Goal: Task Accomplishment & Management: Use online tool/utility

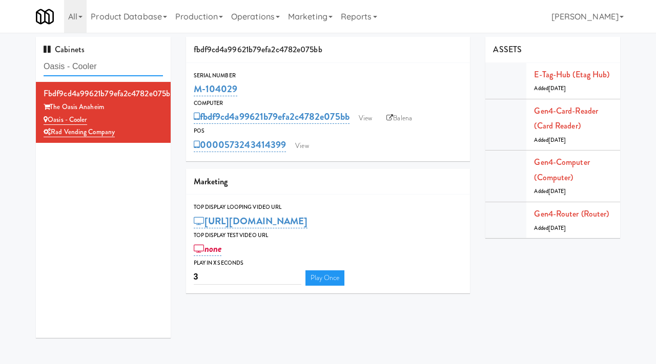
click at [108, 72] on input "Oasis - Cooler" at bounding box center [103, 66] width 119 height 19
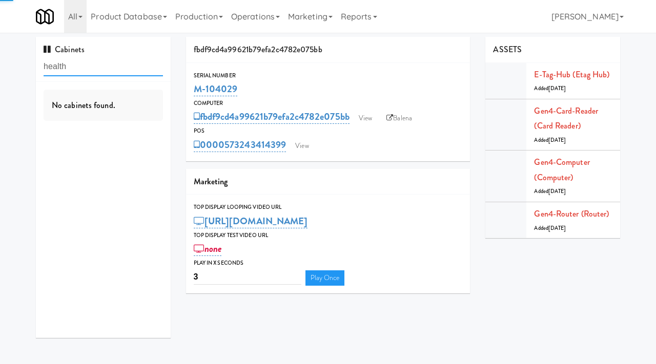
type input "health"
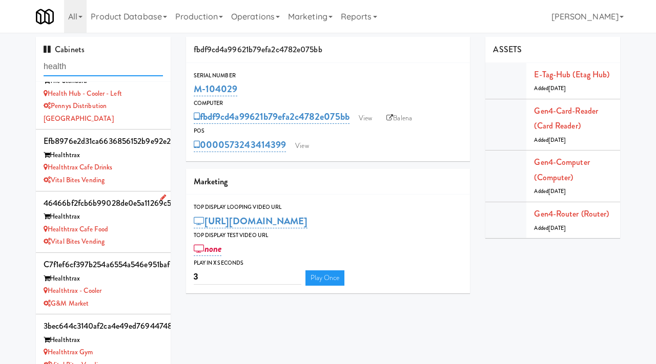
scroll to position [102, 0]
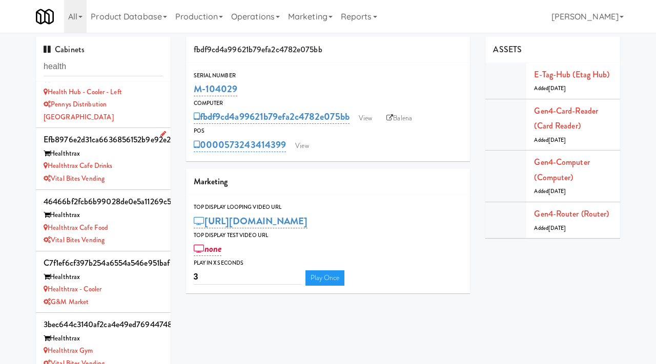
click at [130, 173] on div "Vital Bites Vending" at bounding box center [103, 179] width 119 height 13
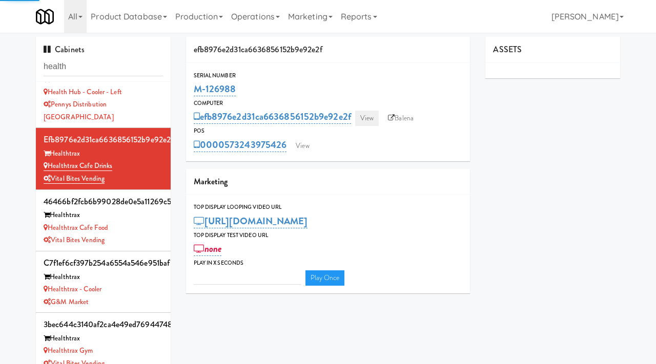
type input "3"
click at [362, 118] on link "View" at bounding box center [367, 118] width 24 height 15
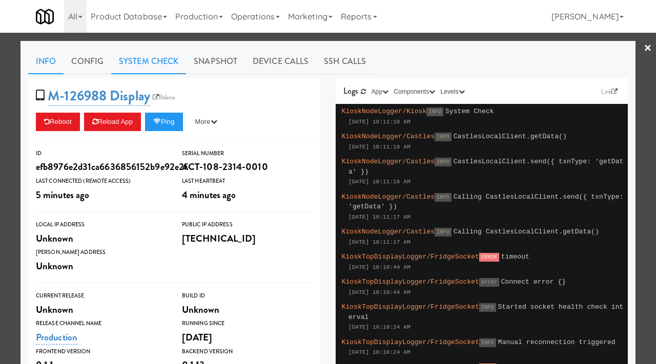
click at [165, 63] on link "System Check" at bounding box center [148, 62] width 75 height 26
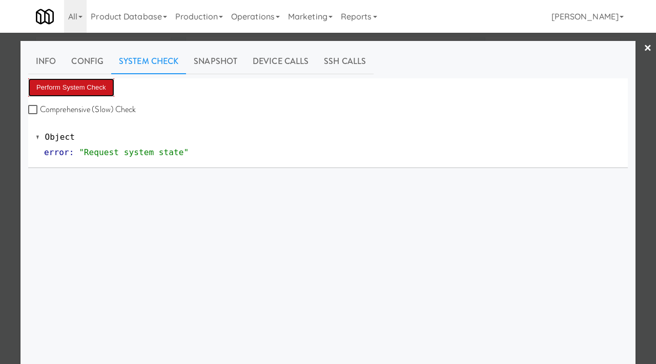
click at [81, 92] on button "Perform System Check" at bounding box center [71, 87] width 86 height 18
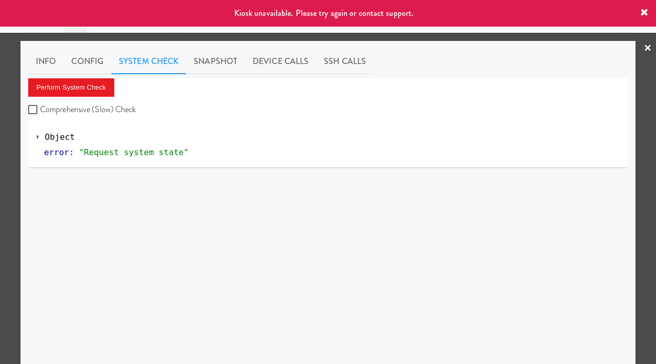
click at [0, 161] on div at bounding box center [328, 182] width 656 height 364
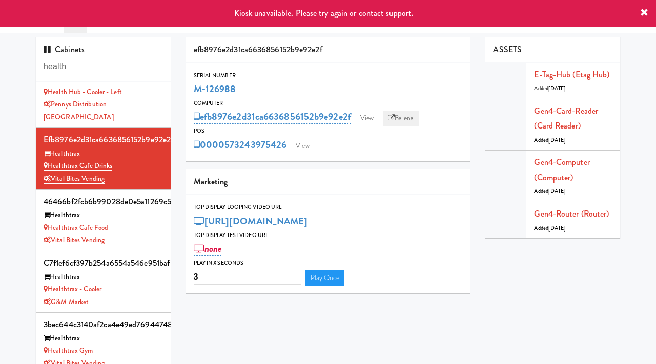
click at [405, 116] on link "Balena" at bounding box center [401, 118] width 36 height 15
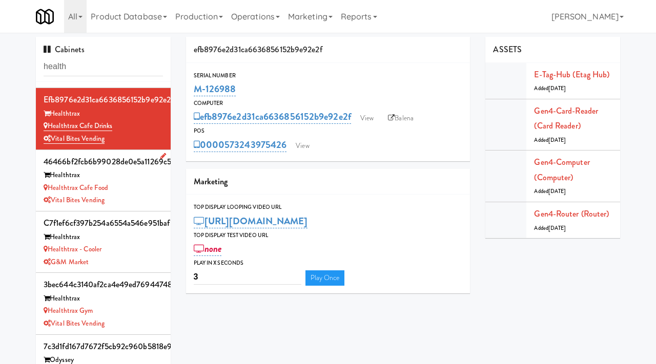
scroll to position [147, 0]
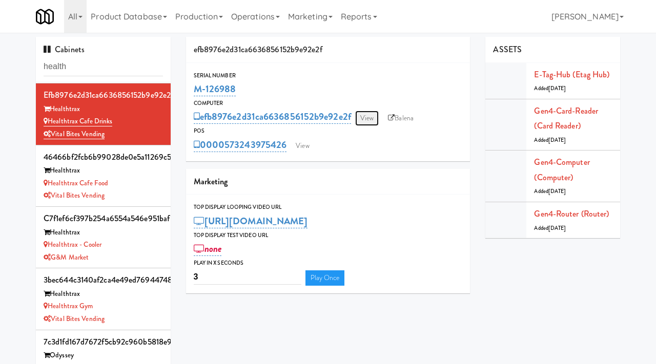
click at [369, 114] on link "View" at bounding box center [367, 118] width 24 height 15
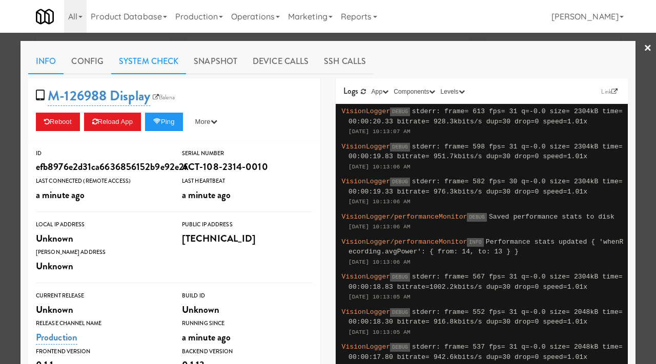
click at [146, 60] on link "System Check" at bounding box center [148, 62] width 75 height 26
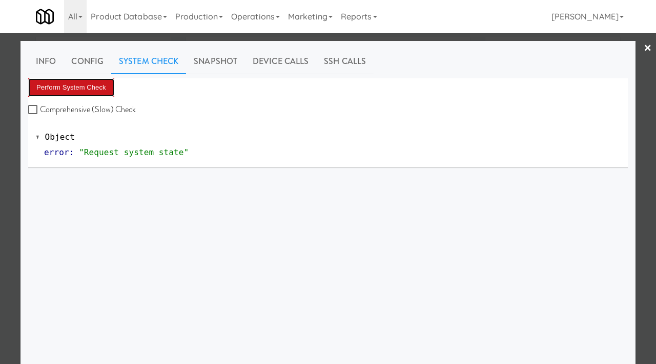
click at [75, 93] on button "Perform System Check" at bounding box center [71, 87] width 86 height 18
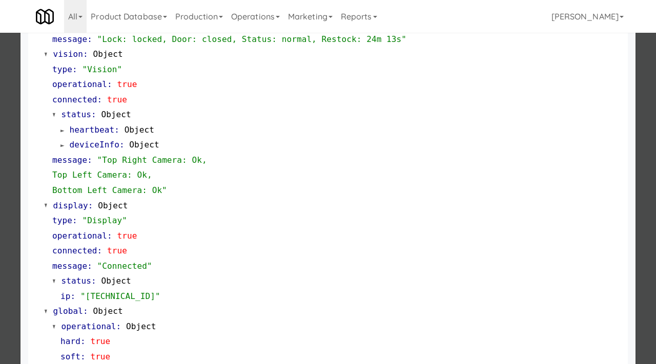
scroll to position [446, 0]
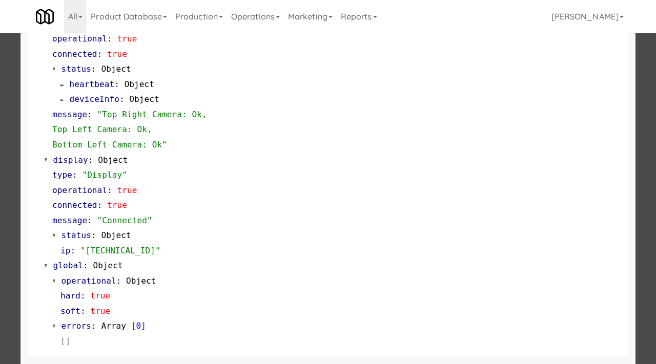
click at [0, 118] on div at bounding box center [328, 182] width 656 height 364
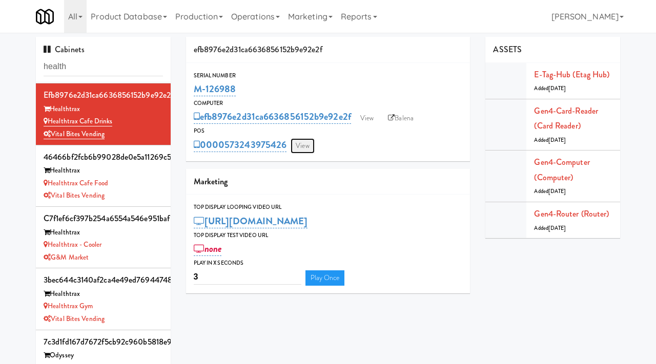
click at [306, 149] on link "View" at bounding box center [303, 145] width 24 height 15
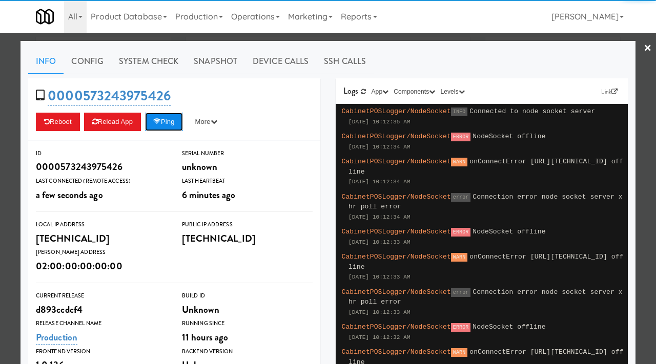
click at [167, 125] on button "Ping" at bounding box center [164, 122] width 38 height 18
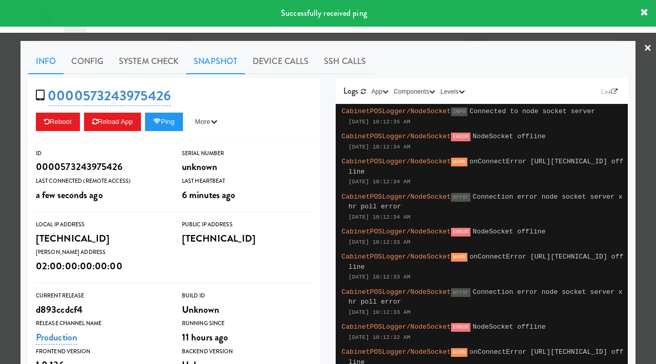
click at [217, 62] on link "Snapshot" at bounding box center [215, 62] width 59 height 26
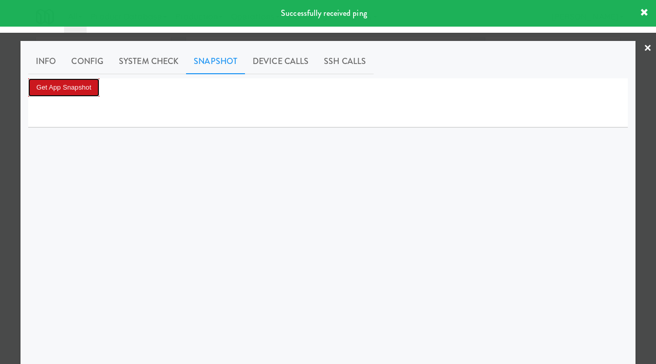
click at [71, 83] on button "Get App Snapshot" at bounding box center [63, 87] width 71 height 18
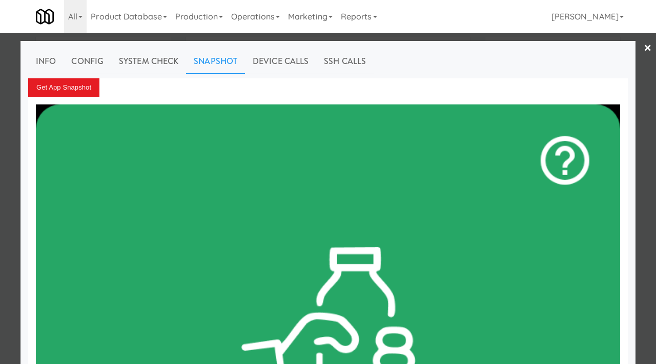
click at [15, 100] on div at bounding box center [328, 182] width 656 height 364
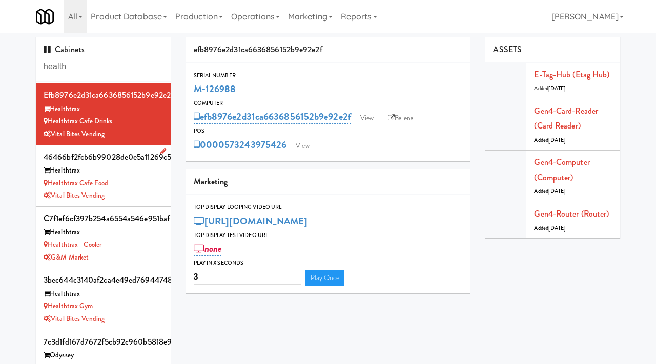
click at [153, 177] on div "Healthtrax Cafe Food" at bounding box center [103, 183] width 119 height 13
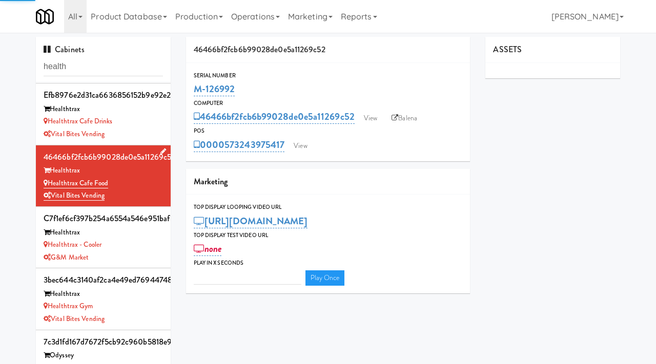
type input "3"
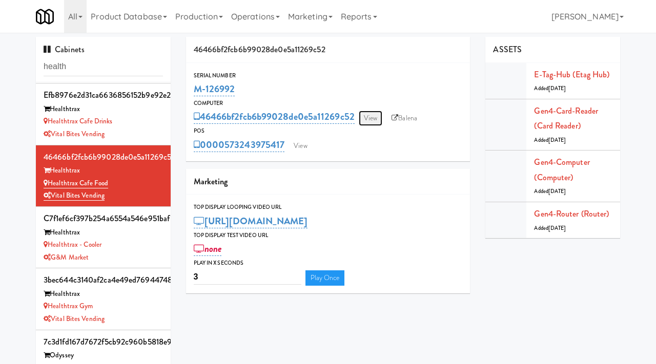
click at [373, 117] on link "View" at bounding box center [371, 118] width 24 height 15
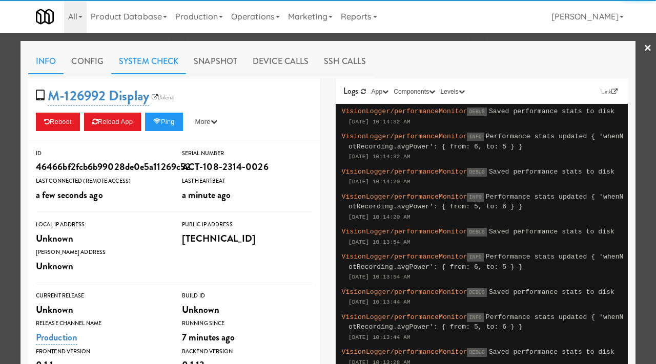
click at [149, 65] on link "System Check" at bounding box center [148, 62] width 75 height 26
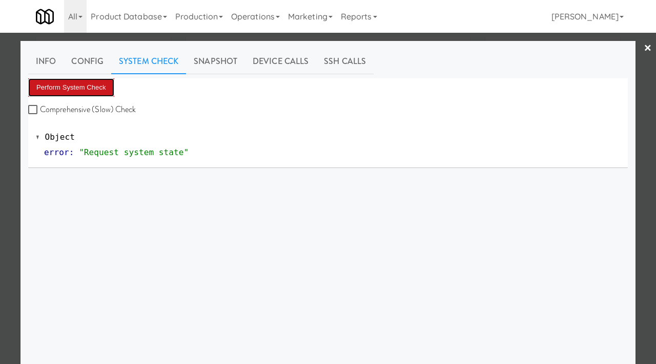
click at [81, 84] on button "Perform System Check" at bounding box center [71, 87] width 86 height 18
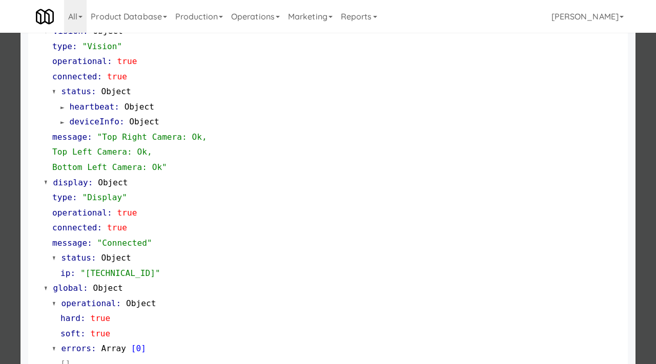
scroll to position [446, 0]
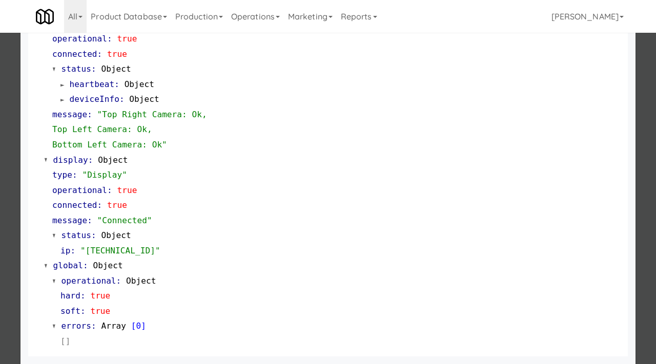
click at [0, 167] on div at bounding box center [328, 182] width 656 height 364
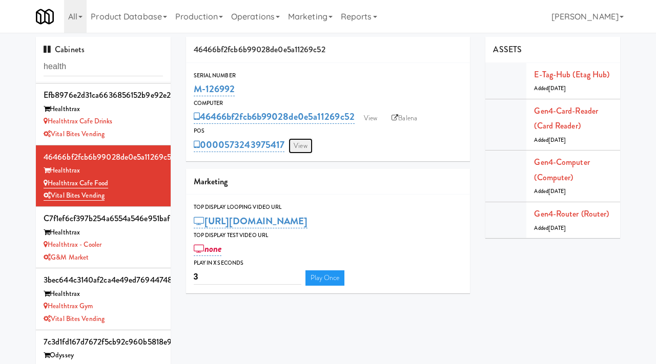
click at [302, 146] on link "View" at bounding box center [301, 145] width 24 height 15
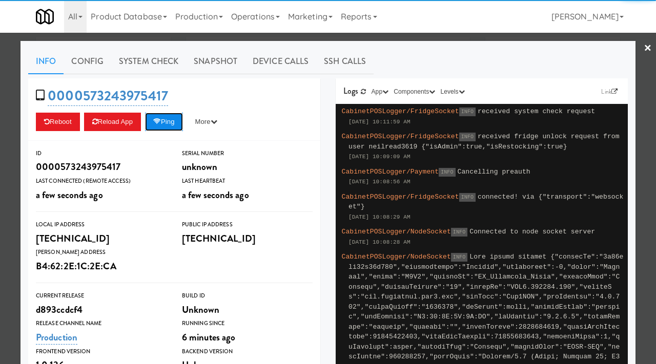
click at [172, 121] on button "Ping" at bounding box center [164, 122] width 38 height 18
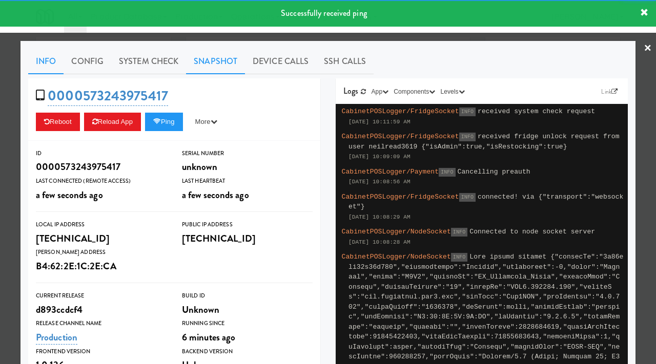
click at [214, 63] on link "Snapshot" at bounding box center [215, 62] width 59 height 26
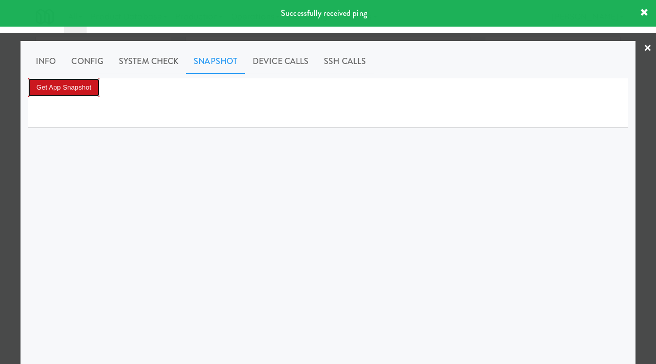
click at [76, 83] on button "Get App Snapshot" at bounding box center [63, 87] width 71 height 18
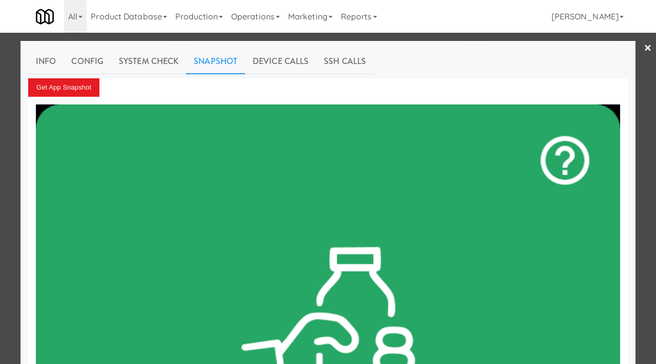
click at [0, 127] on div at bounding box center [328, 182] width 656 height 364
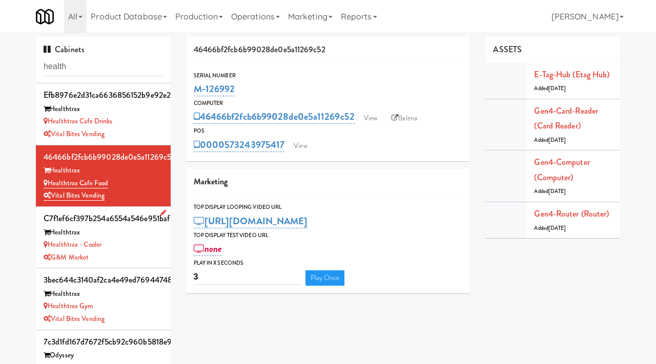
click at [156, 252] on div "G&M Market" at bounding box center [103, 258] width 119 height 13
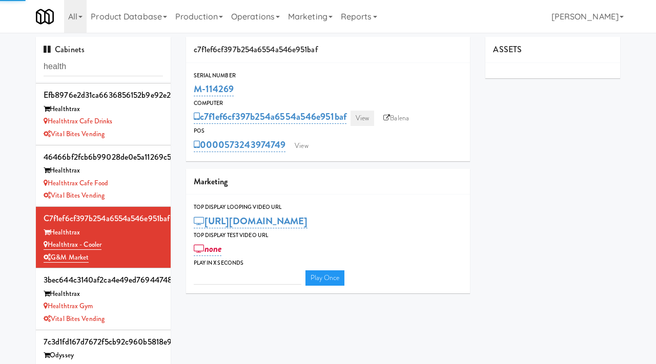
type input "3"
click at [363, 116] on link "View" at bounding box center [363, 118] width 24 height 15
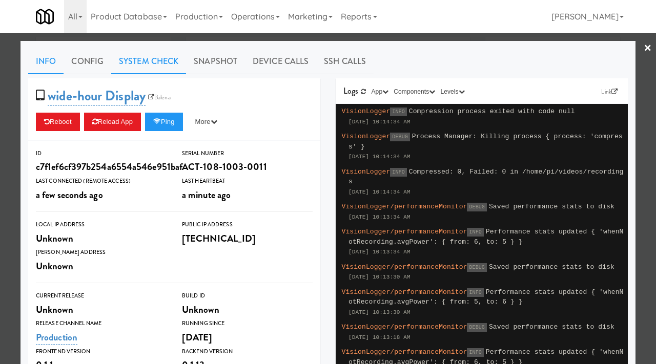
click at [169, 62] on link "System Check" at bounding box center [148, 62] width 75 height 26
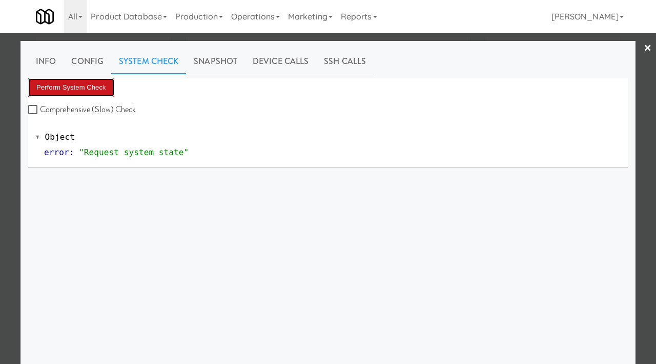
click at [76, 85] on button "Perform System Check" at bounding box center [71, 87] width 86 height 18
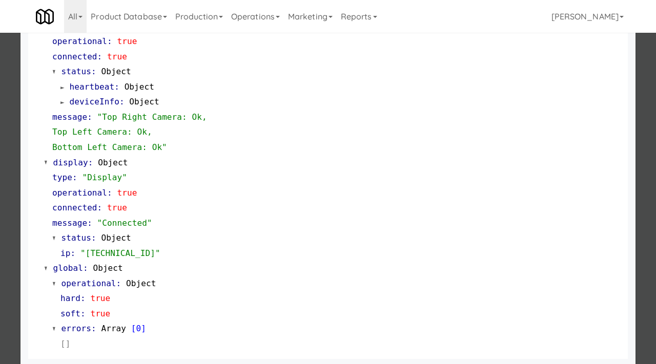
scroll to position [446, 0]
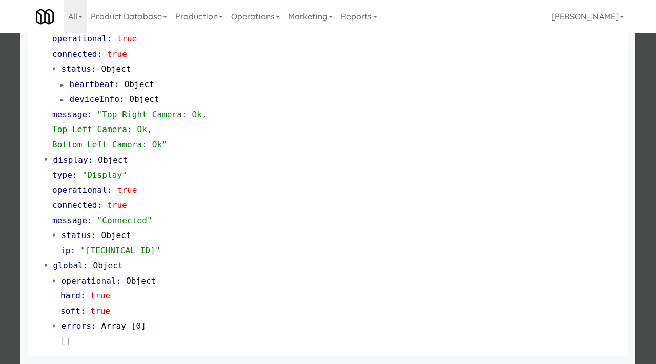
click at [0, 245] on div at bounding box center [328, 182] width 656 height 364
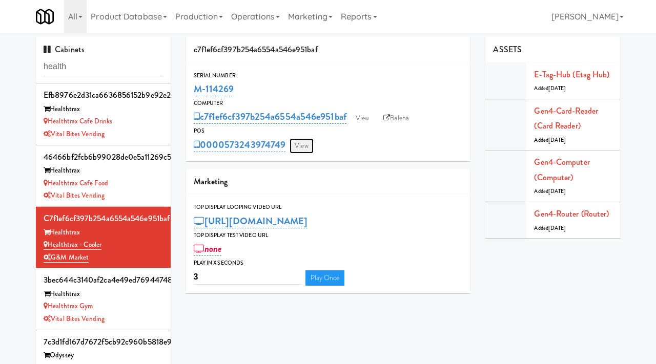
click at [306, 150] on link "View" at bounding box center [302, 145] width 24 height 15
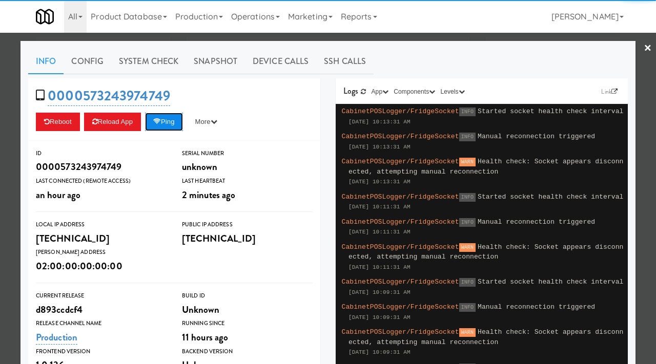
click at [161, 120] on icon at bounding box center [157, 121] width 8 height 7
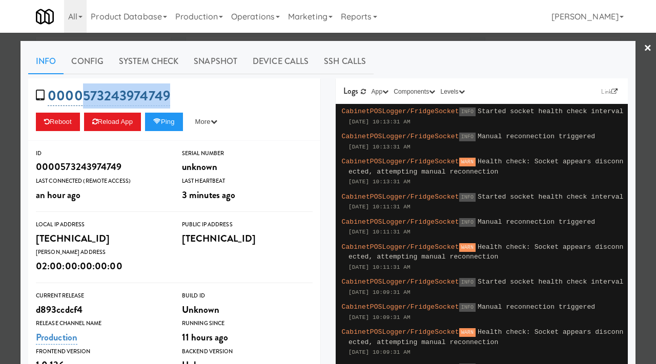
drag, startPoint x: 178, startPoint y: 95, endPoint x: 85, endPoint y: 95, distance: 93.8
click at [85, 95] on div "0000573243974749 Reboot Reload App Ping More Ping Server Restart Server Force R…" at bounding box center [174, 109] width 292 height 63
copy link "573243974749"
click at [161, 120] on icon at bounding box center [157, 121] width 8 height 7
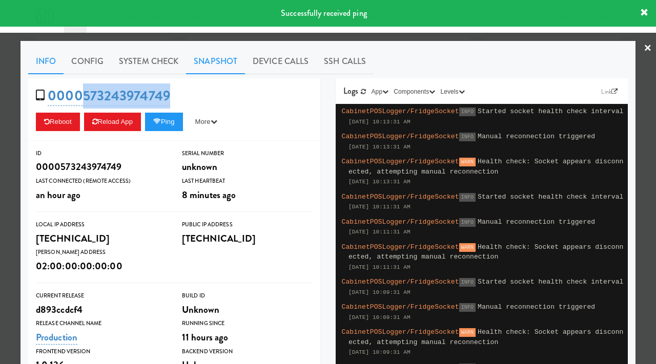
click at [220, 66] on link "Snapshot" at bounding box center [215, 62] width 59 height 26
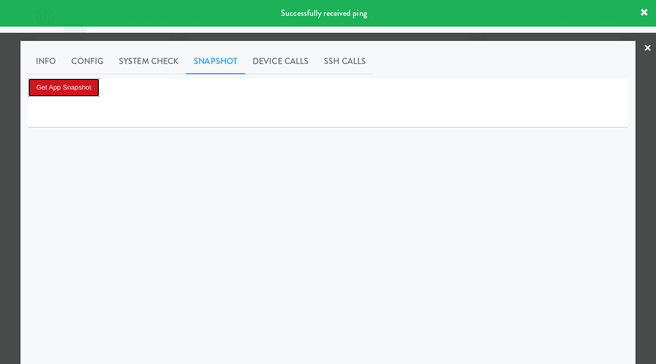
click at [94, 92] on button "Get App Snapshot" at bounding box center [63, 87] width 71 height 18
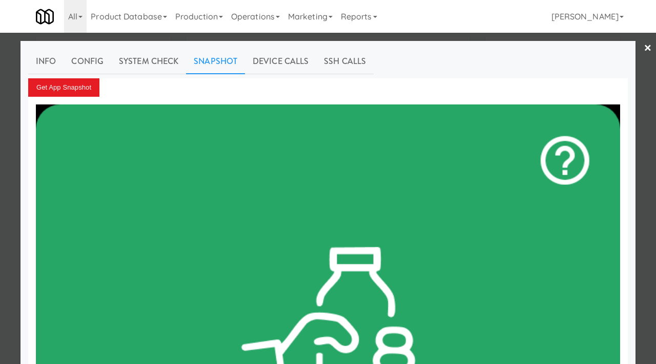
click at [1, 216] on div at bounding box center [328, 182] width 656 height 364
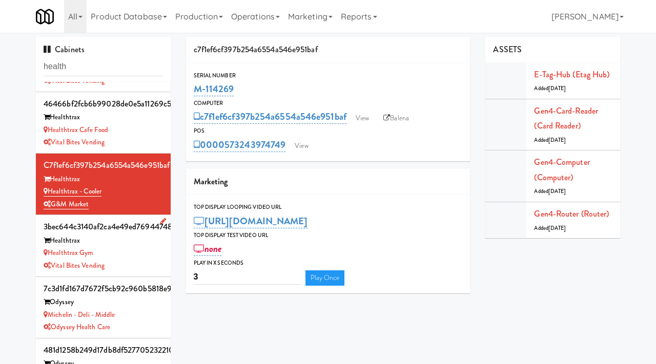
scroll to position [201, 0]
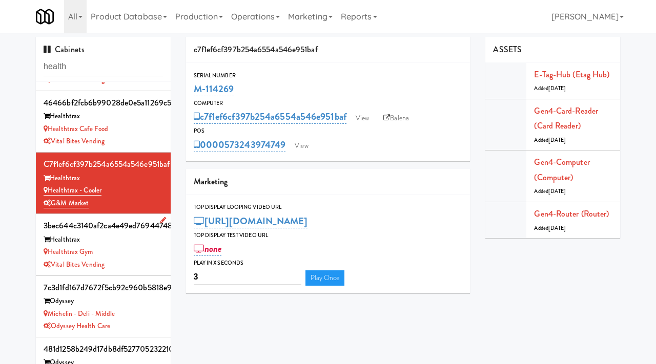
click at [127, 246] on div "Healthtrax Gym" at bounding box center [103, 252] width 119 height 13
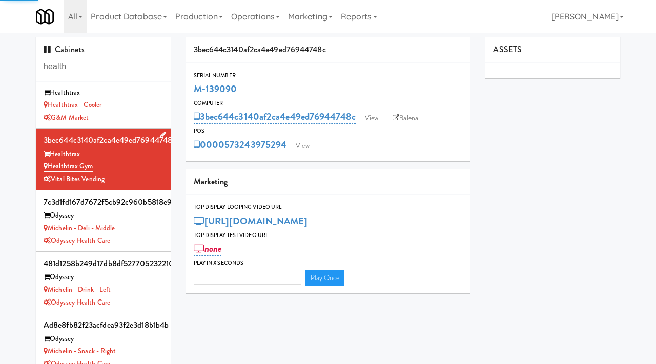
type input "3"
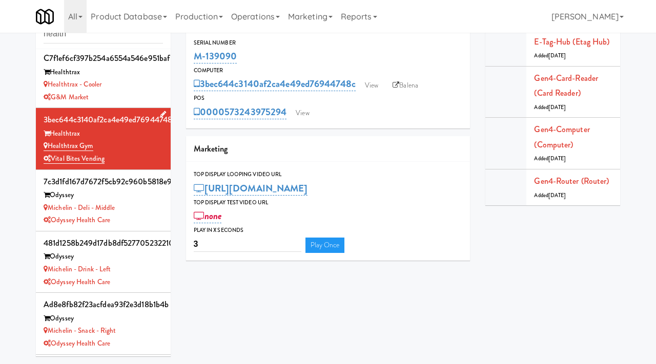
scroll to position [230, 0]
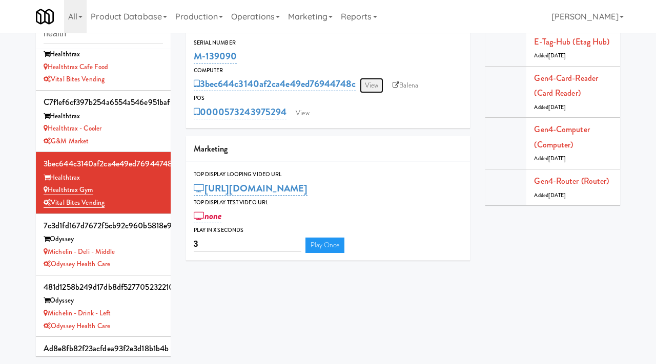
click at [375, 86] on link "View" at bounding box center [372, 85] width 24 height 15
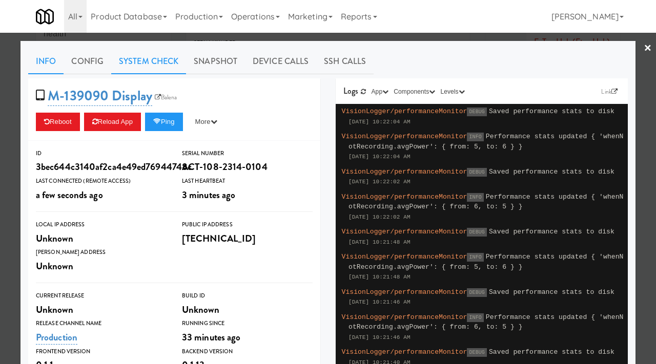
click at [162, 63] on link "System Check" at bounding box center [148, 62] width 75 height 26
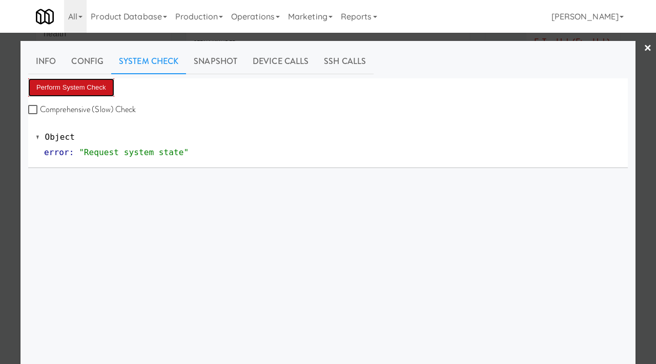
click at [87, 86] on button "Perform System Check" at bounding box center [71, 87] width 86 height 18
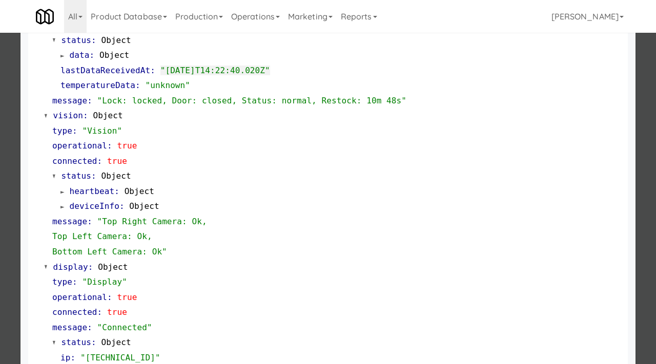
scroll to position [446, 0]
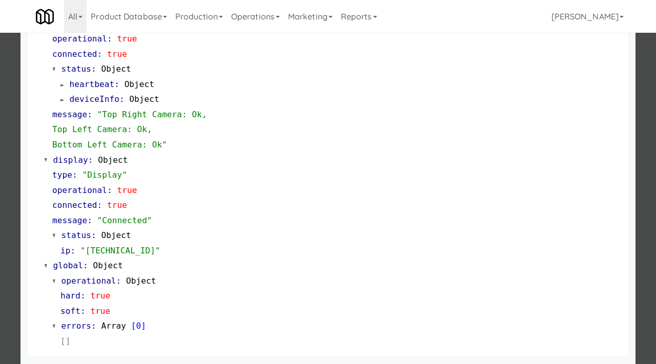
click at [0, 226] on div at bounding box center [328, 182] width 656 height 364
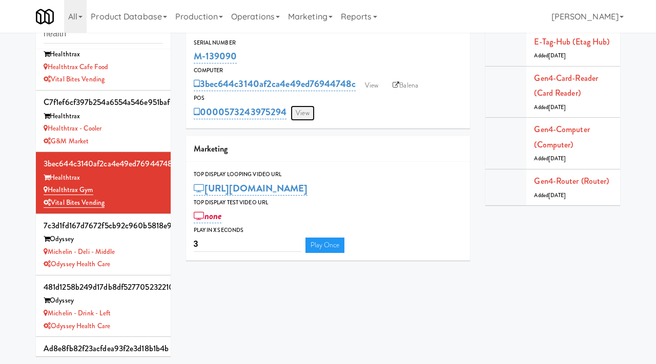
click at [301, 114] on link "View" at bounding box center [303, 113] width 24 height 15
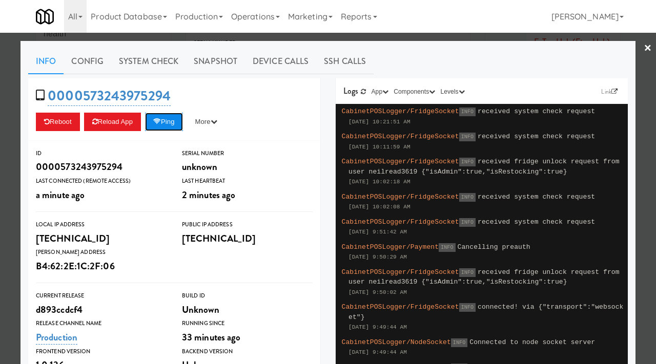
click at [161, 121] on icon at bounding box center [157, 121] width 8 height 7
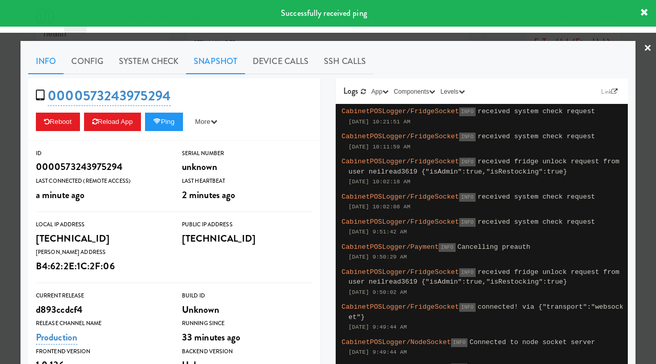
click at [196, 57] on link "Snapshot" at bounding box center [215, 62] width 59 height 26
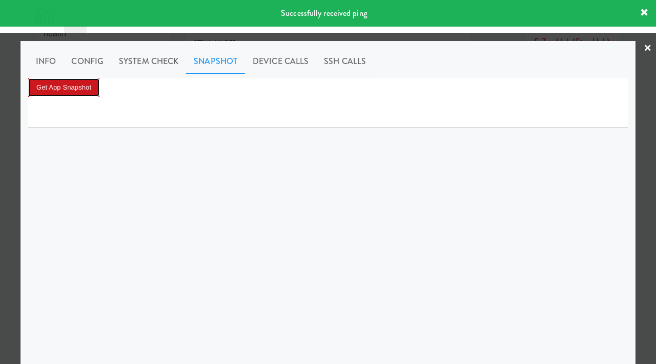
click at [94, 91] on button "Get App Snapshot" at bounding box center [63, 87] width 71 height 18
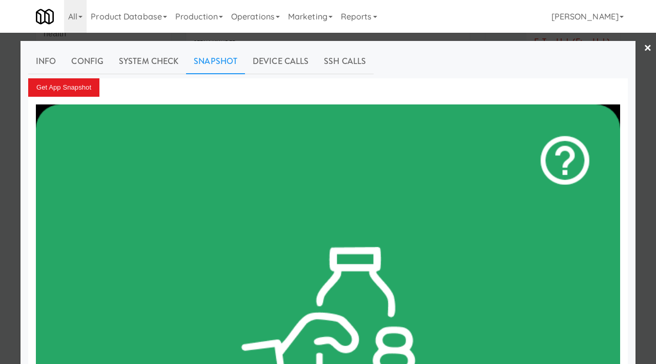
click at [0, 170] on div at bounding box center [328, 182] width 656 height 364
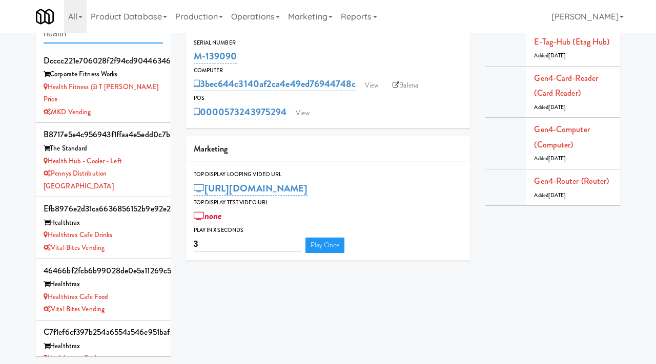
click at [102, 37] on input "health" at bounding box center [103, 34] width 119 height 19
type input "on demand ventures"
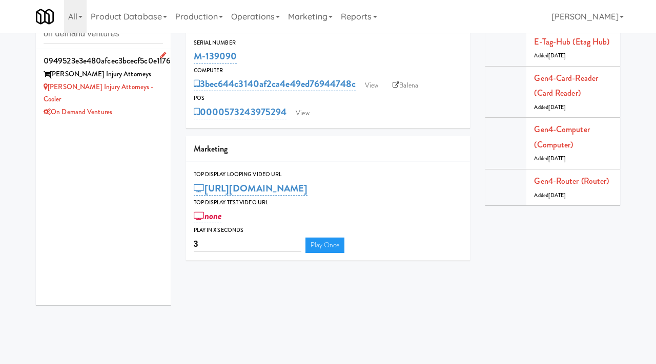
click at [156, 106] on div "On Demand Ventures" at bounding box center [103, 112] width 119 height 13
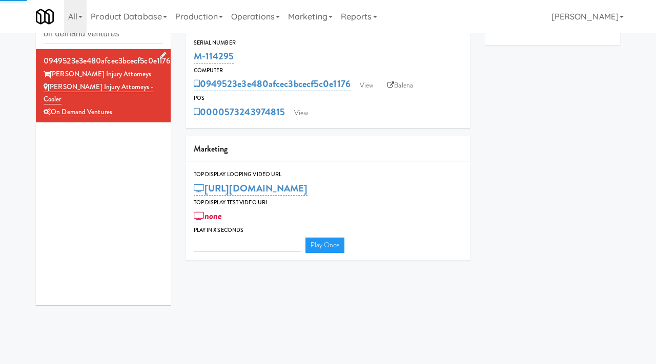
type input "3"
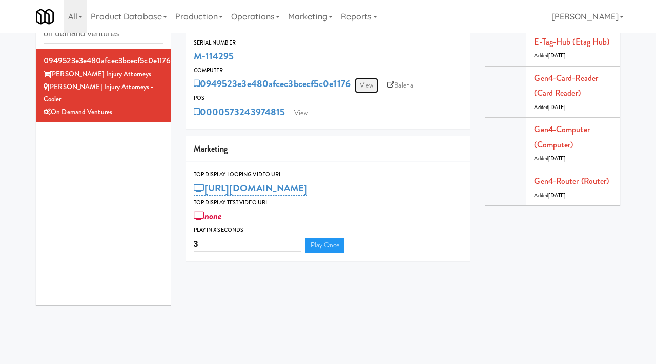
click at [363, 85] on link "View" at bounding box center [367, 85] width 24 height 15
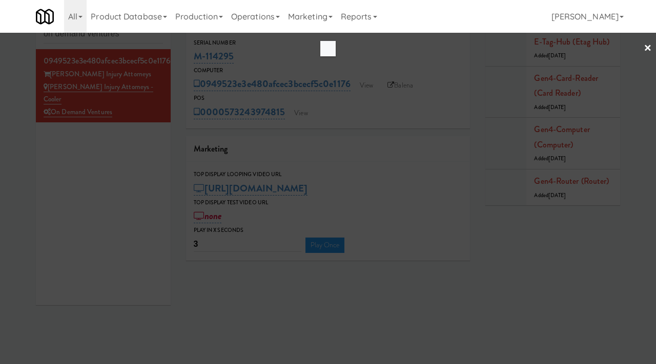
click at [647, 48] on link "×" at bounding box center [648, 49] width 8 height 32
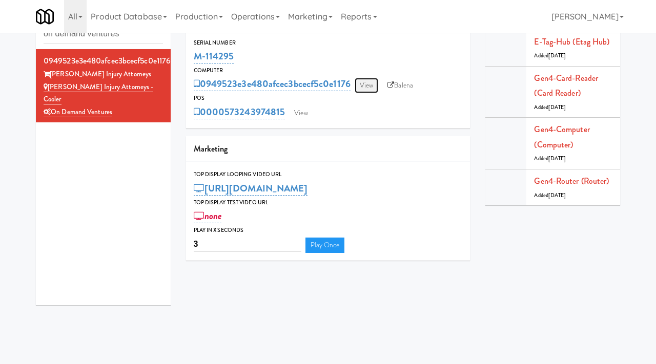
click at [365, 90] on link "View" at bounding box center [367, 85] width 24 height 15
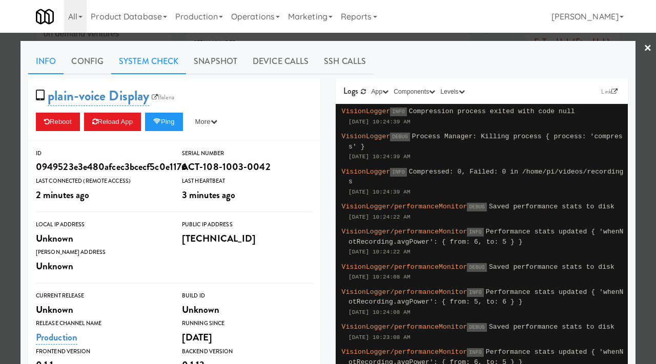
click at [157, 52] on link "System Check" at bounding box center [148, 62] width 75 height 26
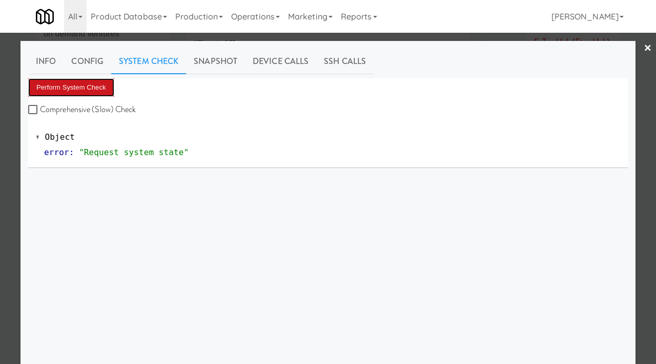
click at [70, 88] on button "Perform System Check" at bounding box center [71, 87] width 86 height 18
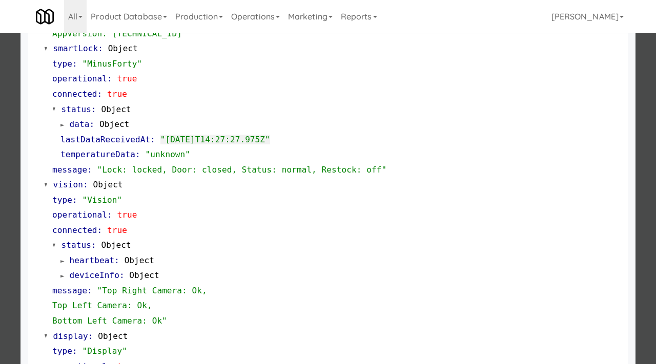
scroll to position [446, 0]
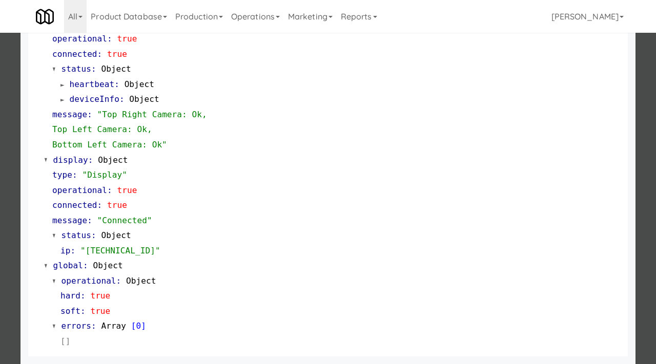
click at [0, 241] on div at bounding box center [328, 182] width 656 height 364
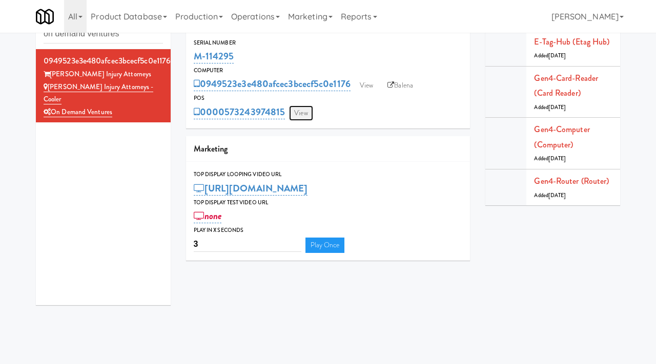
click at [309, 112] on link "View" at bounding box center [301, 113] width 24 height 15
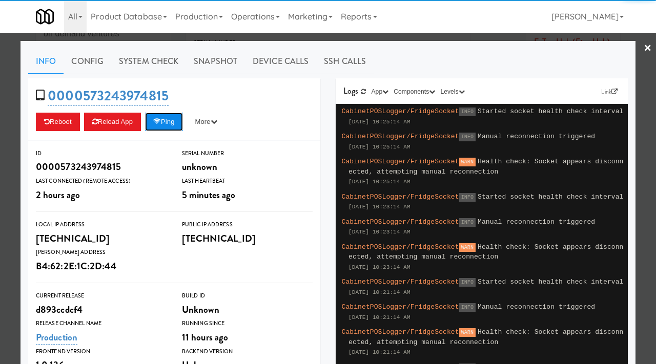
click at [156, 121] on button "Ping" at bounding box center [164, 122] width 38 height 18
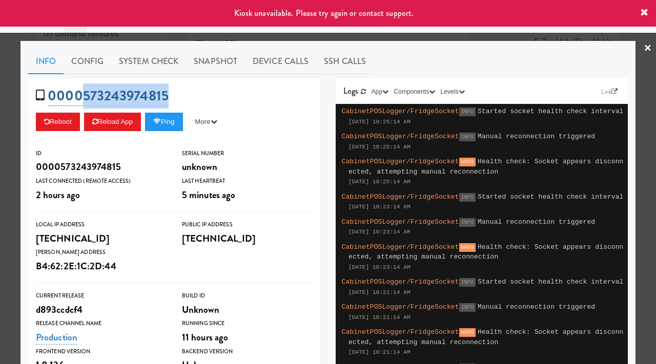
drag, startPoint x: 174, startPoint y: 92, endPoint x: 81, endPoint y: 96, distance: 92.3
click at [81, 96] on div "0000573243974815 Reboot Reload App Ping More Ping Server Restart Server Force R…" at bounding box center [174, 109] width 292 height 63
copy link "573243974815"
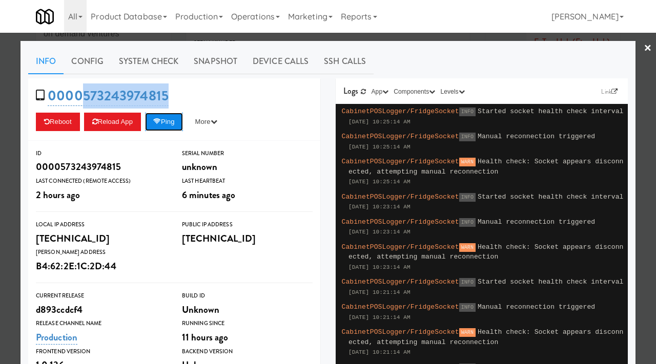
click at [168, 126] on button "Ping" at bounding box center [164, 122] width 38 height 18
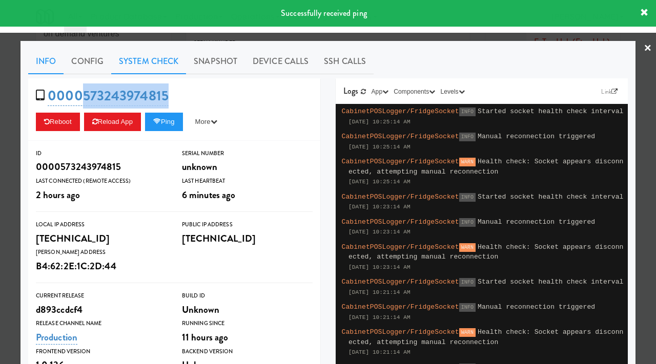
click at [141, 61] on link "System Check" at bounding box center [148, 62] width 75 height 26
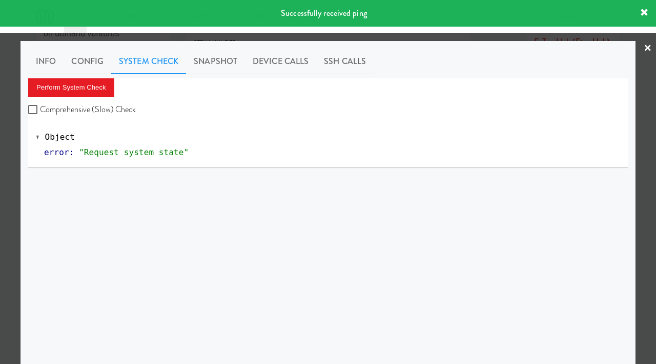
click at [78, 99] on div "Perform System Check Comprehensive (Slow) Check" at bounding box center [328, 97] width 600 height 39
click at [68, 86] on button "Perform System Check" at bounding box center [71, 87] width 86 height 18
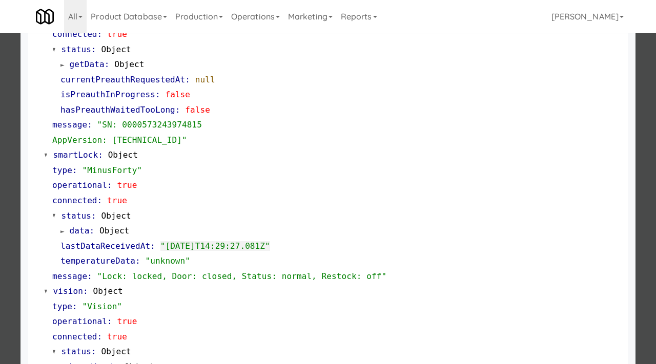
scroll to position [165, 0]
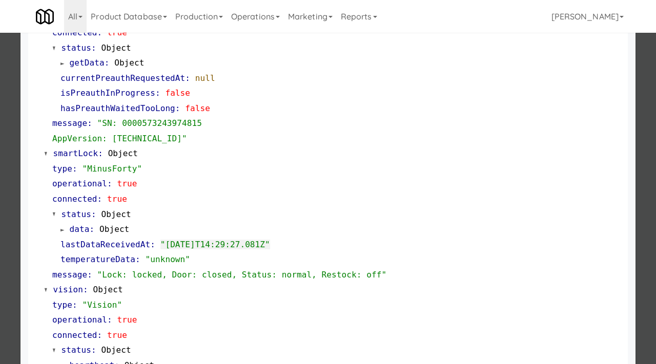
click at [0, 97] on div at bounding box center [328, 182] width 656 height 364
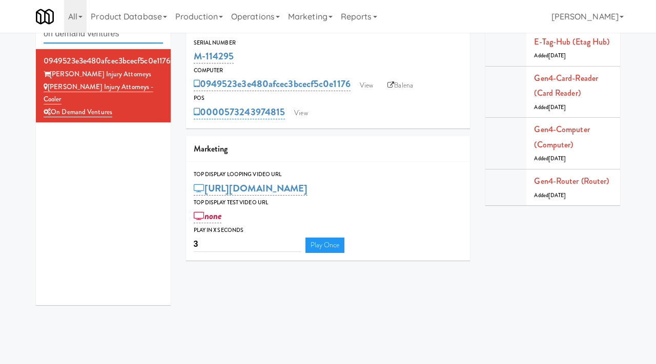
click at [111, 39] on input "on demand ventures" at bounding box center [103, 34] width 119 height 19
type input "mk collaborative"
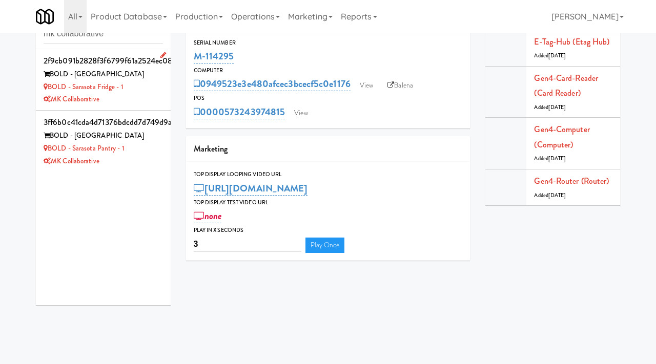
click at [157, 90] on div "BOLD - Sarasota Fridge - 1" at bounding box center [103, 87] width 119 height 13
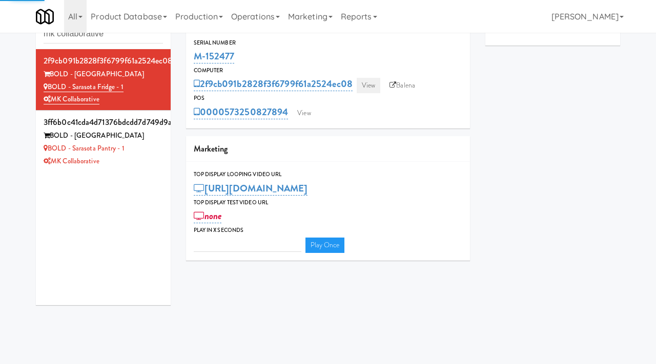
type input "3"
click at [365, 89] on link "View" at bounding box center [369, 85] width 24 height 15
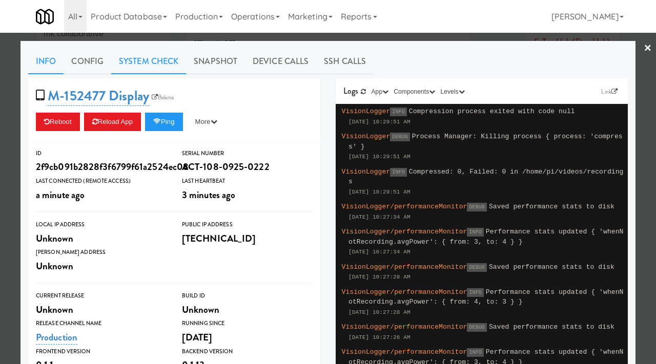
click at [163, 66] on link "System Check" at bounding box center [148, 62] width 75 height 26
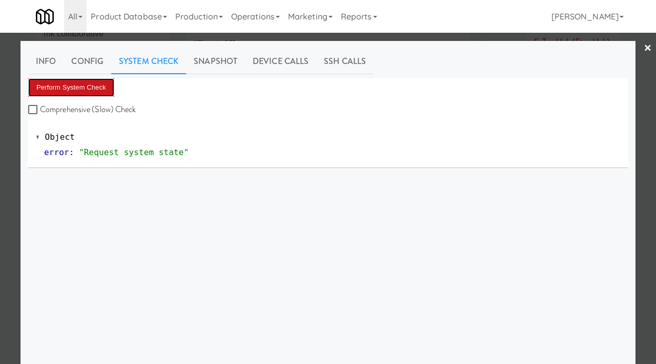
click at [83, 89] on button "Perform System Check" at bounding box center [71, 87] width 86 height 18
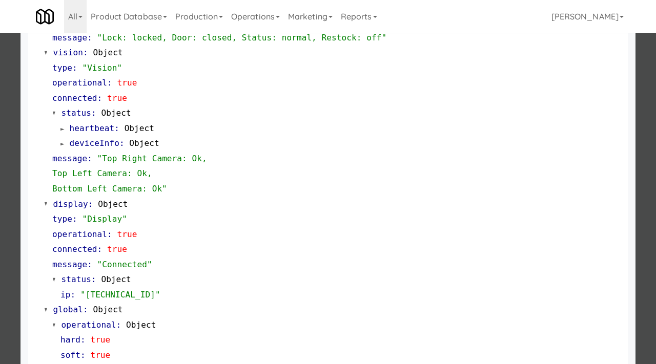
scroll to position [446, 0]
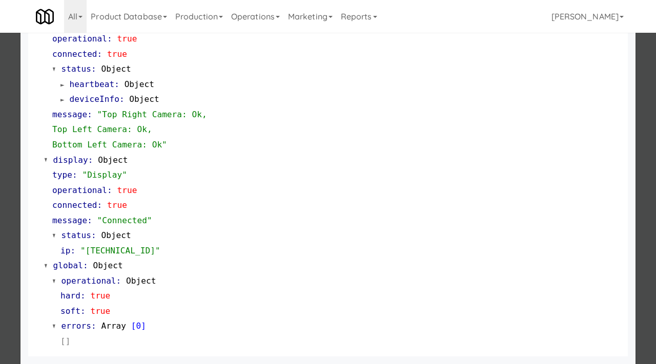
click at [0, 246] on div at bounding box center [328, 182] width 656 height 364
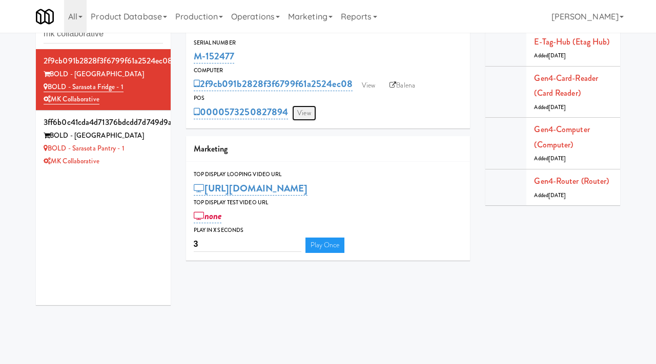
click at [311, 114] on link "View" at bounding box center [304, 113] width 24 height 15
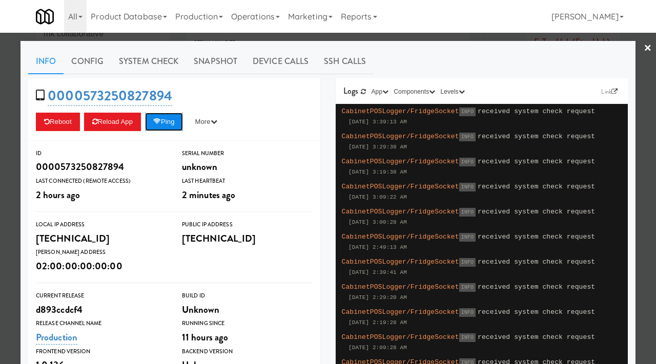
click at [172, 126] on button "Ping" at bounding box center [164, 122] width 38 height 18
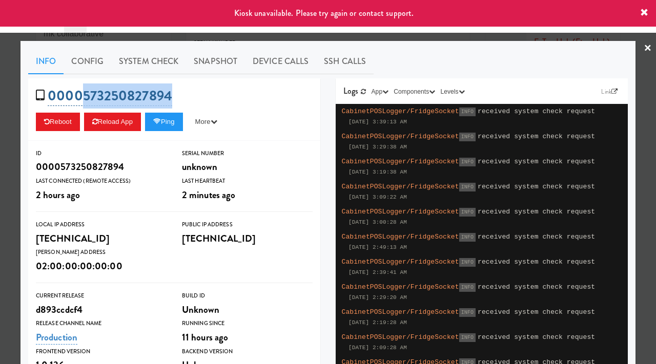
drag, startPoint x: 177, startPoint y: 94, endPoint x: 86, endPoint y: 92, distance: 91.8
click at [86, 92] on div "0000573250827894 Reboot Reload App Ping More Ping Server Restart Server Force R…" at bounding box center [174, 109] width 292 height 63
copy link "573250827894"
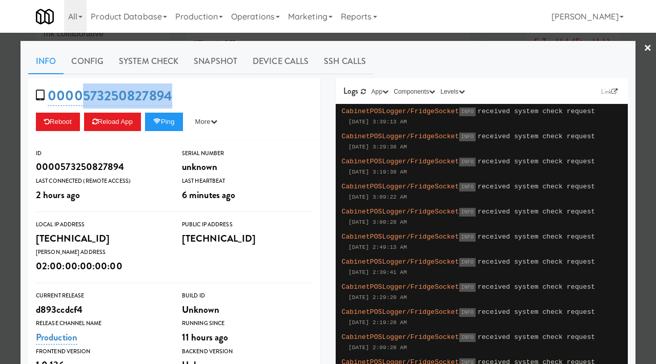
click at [1, 121] on div at bounding box center [328, 182] width 656 height 364
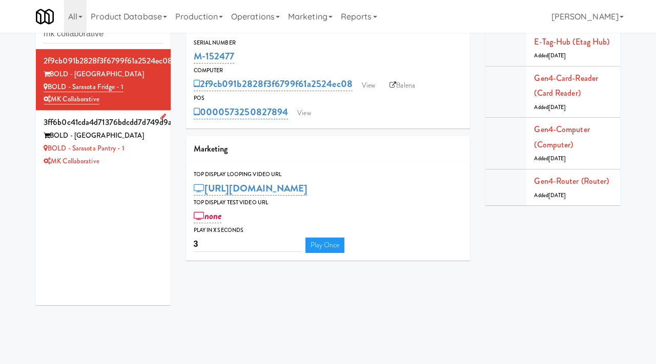
click at [148, 158] on div "MK Collaborative" at bounding box center [103, 161] width 119 height 13
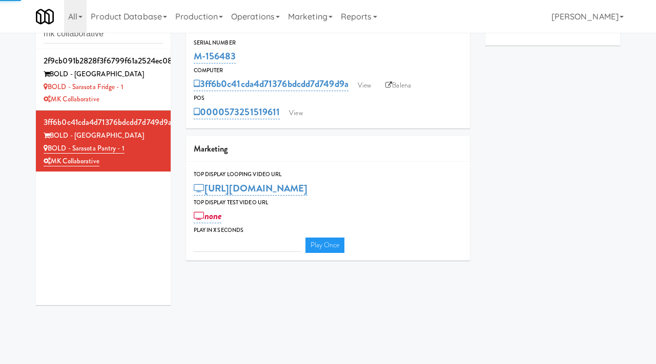
type input "3"
click at [369, 84] on link "View" at bounding box center [365, 85] width 24 height 15
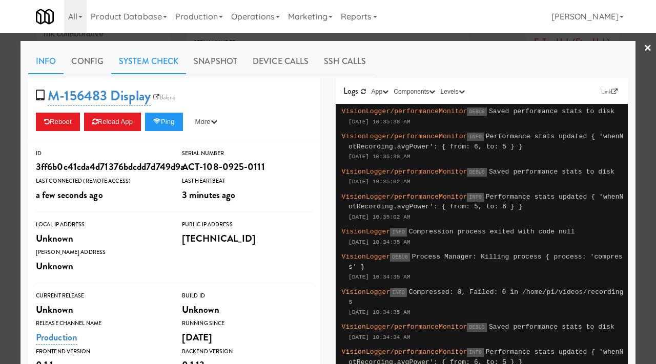
click at [156, 60] on link "System Check" at bounding box center [148, 62] width 75 height 26
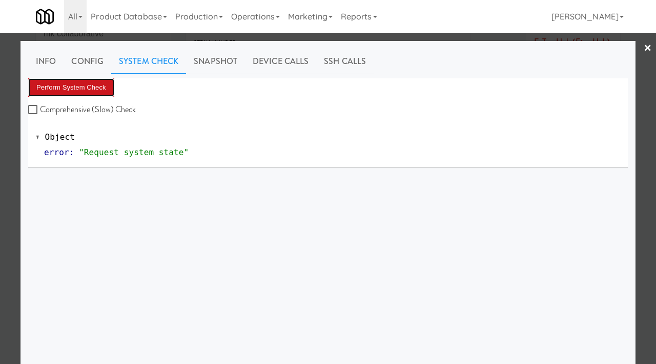
click at [99, 87] on button "Perform System Check" at bounding box center [71, 87] width 86 height 18
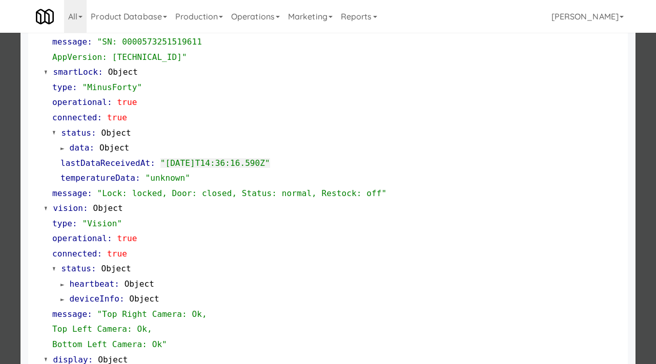
scroll to position [249, 0]
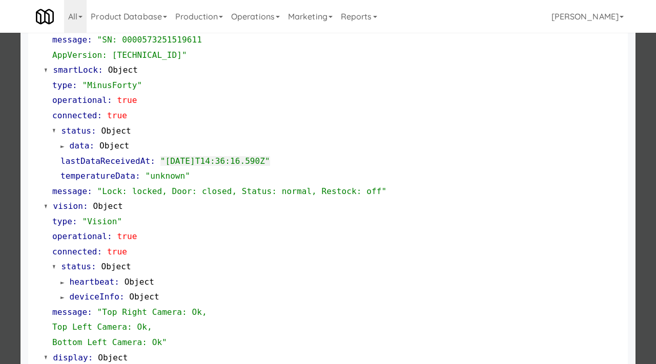
click at [0, 215] on div at bounding box center [328, 182] width 656 height 364
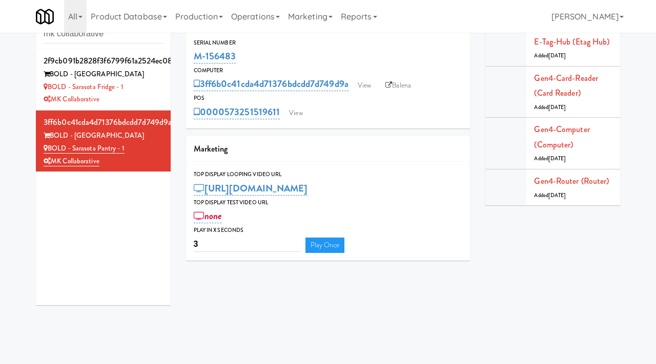
click at [292, 121] on div "Serial Number M-156483 Computer 3ff6b0c41cda4d71376bdcdd7d749d9a View Balena PO…" at bounding box center [328, 79] width 284 height 98
click at [297, 116] on link "View" at bounding box center [296, 113] width 24 height 15
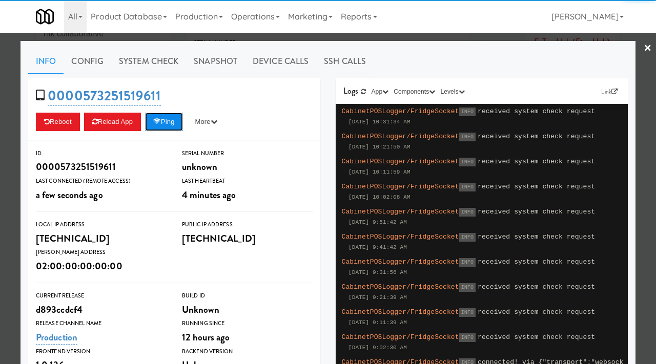
click at [168, 120] on button "Ping" at bounding box center [164, 122] width 38 height 18
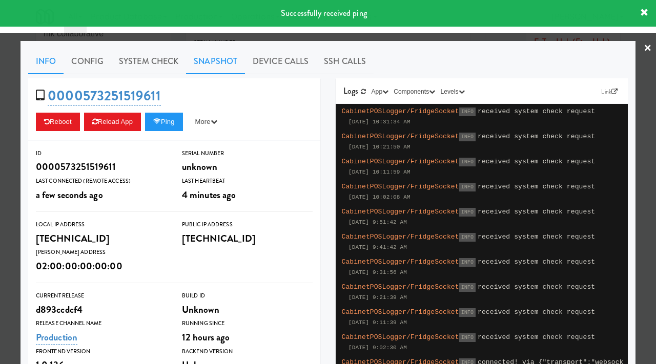
click at [212, 59] on link "Snapshot" at bounding box center [215, 62] width 59 height 26
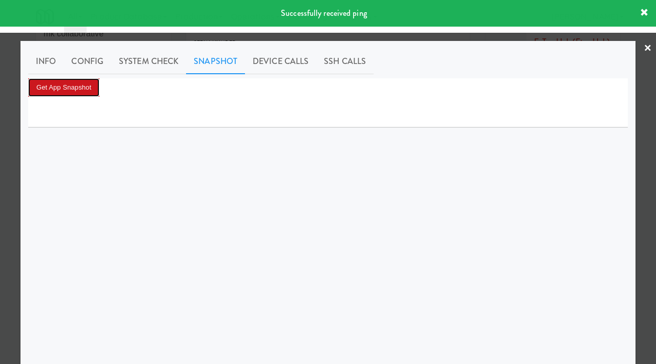
click at [77, 88] on button "Get App Snapshot" at bounding box center [63, 87] width 71 height 18
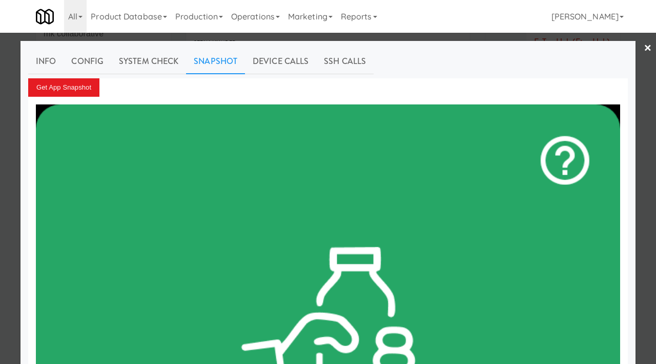
click at [0, 167] on div at bounding box center [328, 182] width 656 height 364
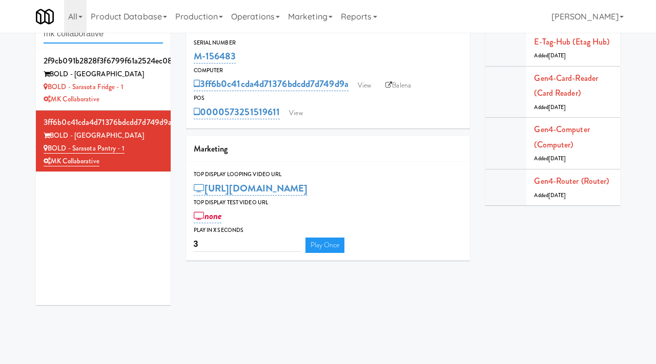
click at [131, 39] on input "mk collaborative" at bounding box center [103, 34] width 119 height 19
type input "aura"
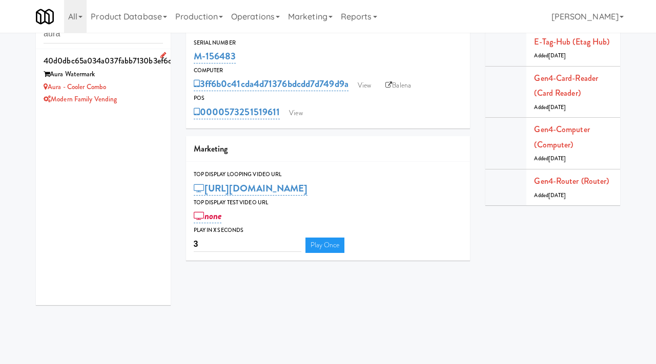
click at [150, 96] on div "Modern Family Vending" at bounding box center [103, 99] width 119 height 13
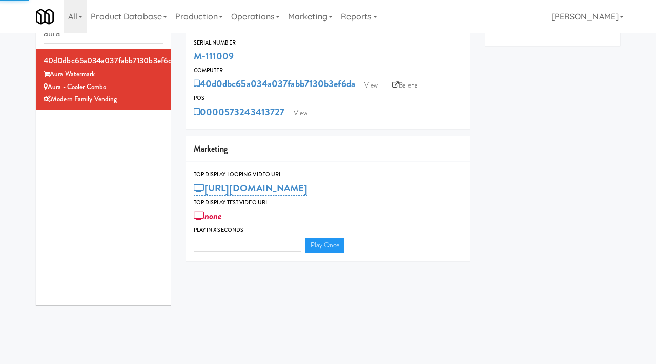
type input "3"
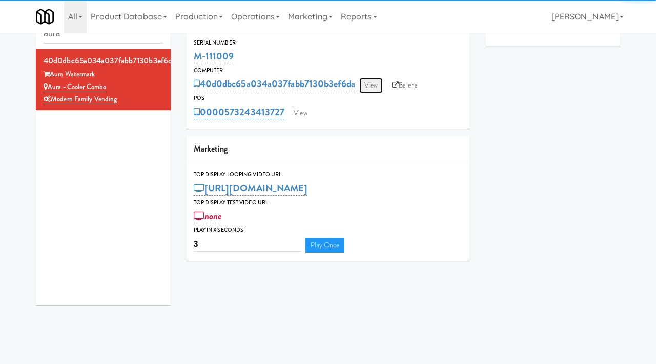
click at [377, 85] on link "View" at bounding box center [371, 85] width 24 height 15
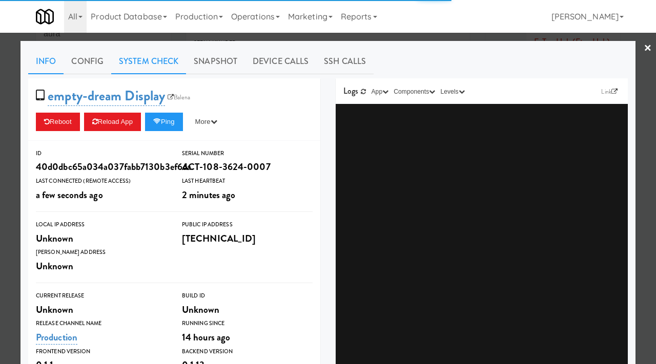
click at [162, 62] on link "System Check" at bounding box center [148, 62] width 75 height 26
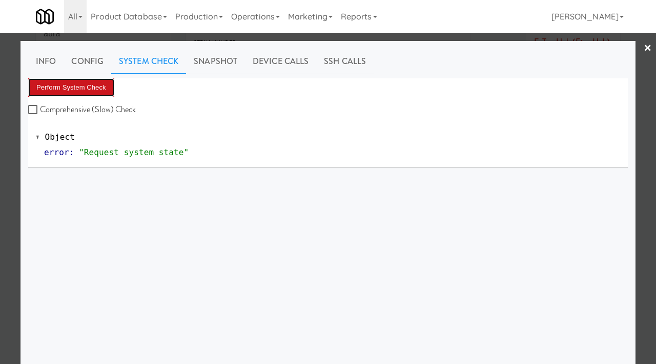
click at [77, 80] on button "Perform System Check" at bounding box center [71, 87] width 86 height 18
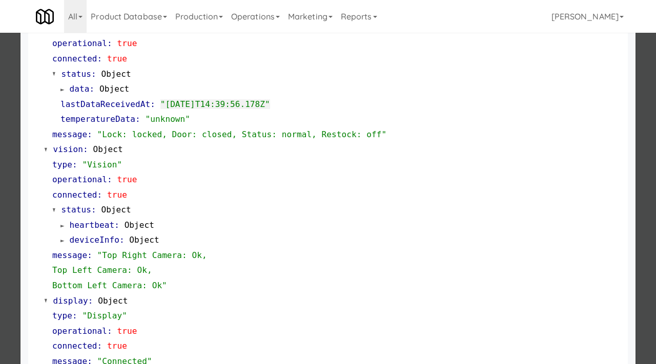
scroll to position [446, 0]
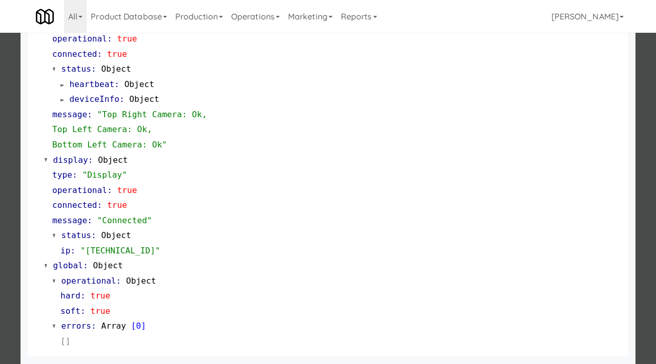
click at [0, 215] on div at bounding box center [328, 182] width 656 height 364
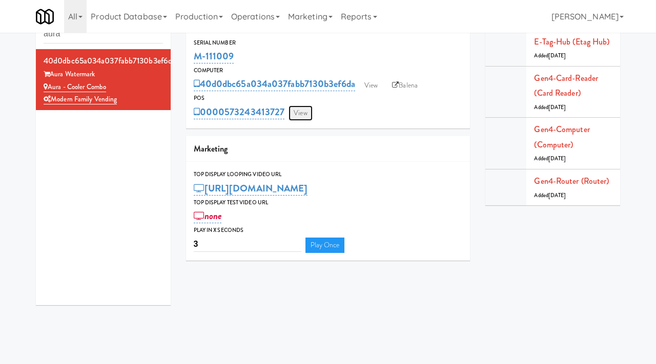
click at [290, 109] on link "View" at bounding box center [301, 113] width 24 height 15
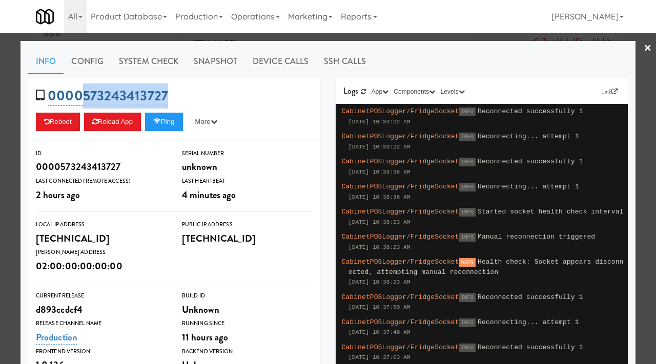
drag, startPoint x: 193, startPoint y: 98, endPoint x: 85, endPoint y: 97, distance: 107.6
click at [85, 97] on div "0000573243413727 Reboot Reload App Ping More Ping Server Restart Server Force R…" at bounding box center [174, 109] width 292 height 63
copy link "573243413727"
click at [167, 127] on button "Ping" at bounding box center [164, 122] width 38 height 18
click at [160, 119] on icon at bounding box center [157, 121] width 8 height 7
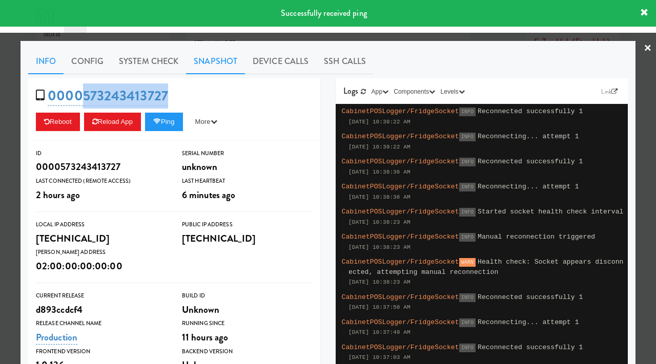
click at [222, 62] on link "Snapshot" at bounding box center [215, 62] width 59 height 26
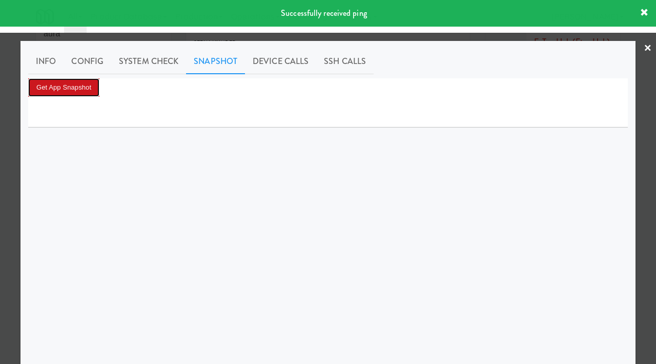
click at [86, 87] on button "Get App Snapshot" at bounding box center [63, 87] width 71 height 18
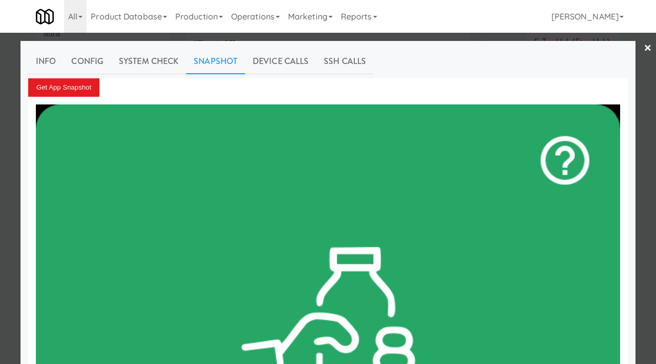
click at [0, 142] on div at bounding box center [328, 182] width 656 height 364
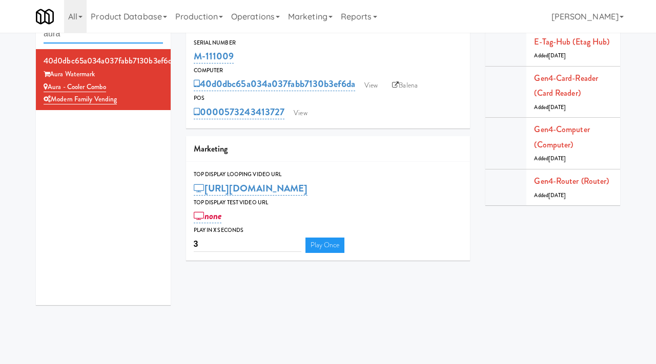
click at [107, 39] on input "aura" at bounding box center [103, 34] width 119 height 19
type input "novo"
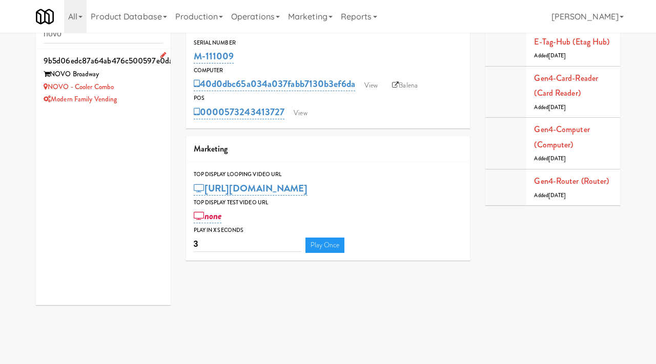
click at [165, 77] on li "9b5d06edc87a64ab476c500597e0dac6 NOVO Broadway NOVO - Cooler Combo Modern Famil…" at bounding box center [103, 79] width 135 height 61
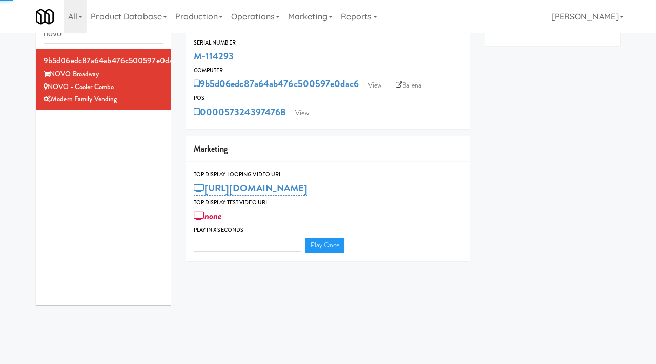
type input "3"
click at [386, 89] on link "View" at bounding box center [375, 85] width 24 height 15
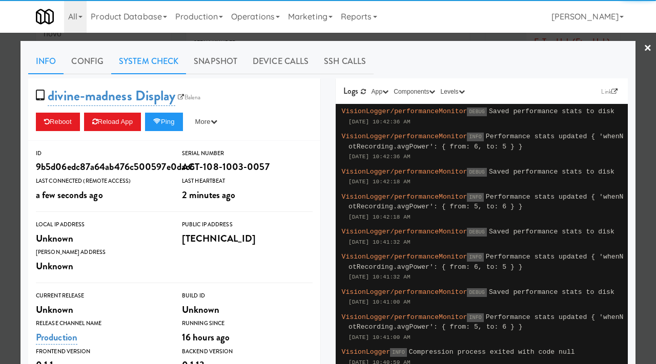
click at [162, 64] on link "System Check" at bounding box center [148, 62] width 75 height 26
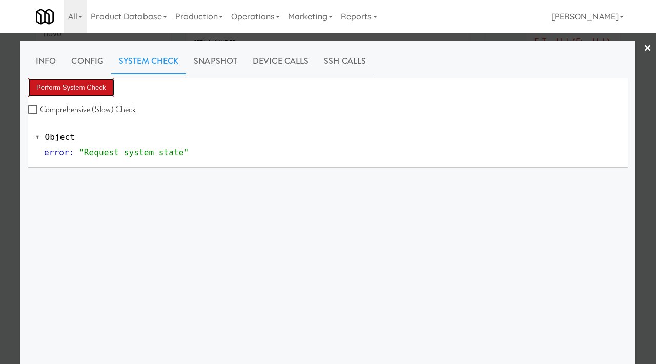
click at [103, 85] on button "Perform System Check" at bounding box center [71, 87] width 86 height 18
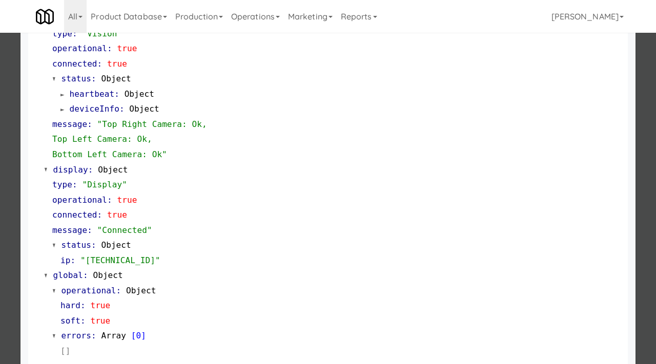
scroll to position [446, 0]
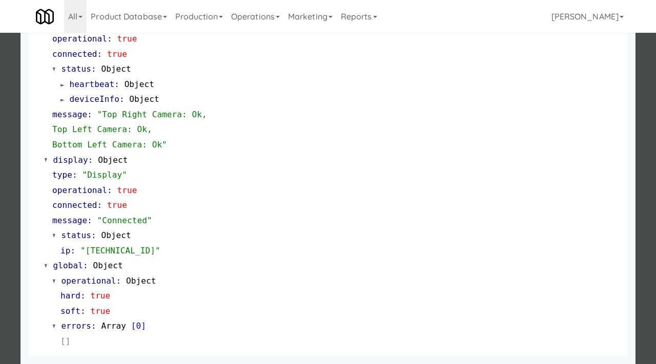
click at [0, 261] on div at bounding box center [328, 182] width 656 height 364
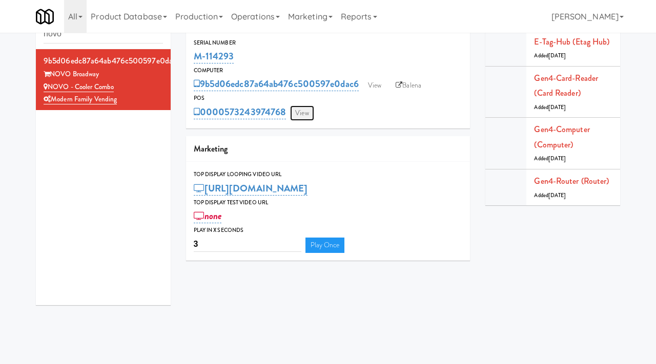
click at [302, 117] on link "View" at bounding box center [302, 113] width 24 height 15
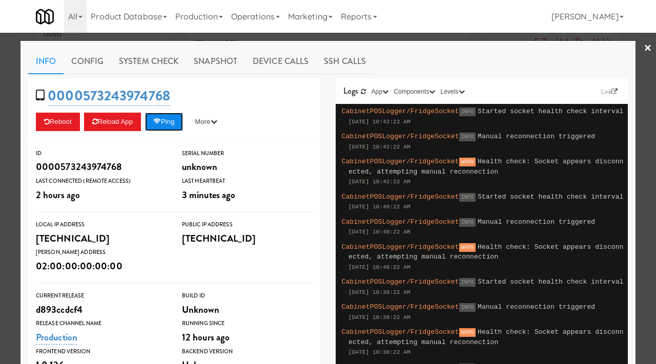
click at [168, 116] on button "Ping" at bounding box center [164, 122] width 38 height 18
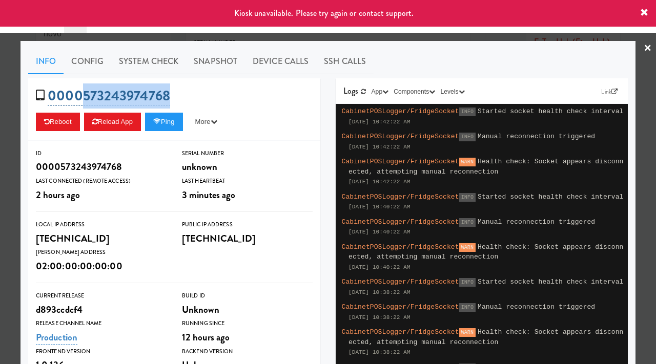
drag, startPoint x: 190, startPoint y: 94, endPoint x: 85, endPoint y: 95, distance: 104.6
click at [85, 95] on div "0000573243974768 Reboot Reload App Ping More Ping Server Restart Server Force R…" at bounding box center [174, 109] width 292 height 63
copy link "573243974768"
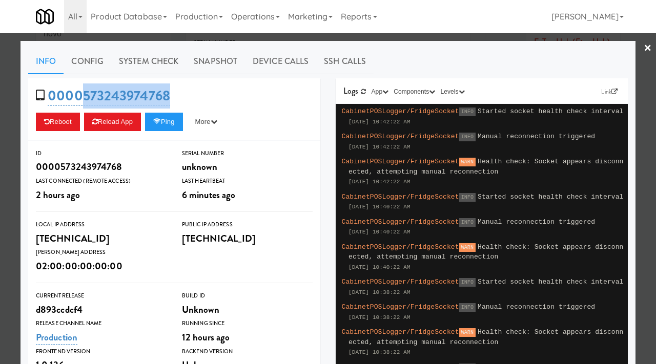
click at [0, 123] on div at bounding box center [328, 182] width 656 height 364
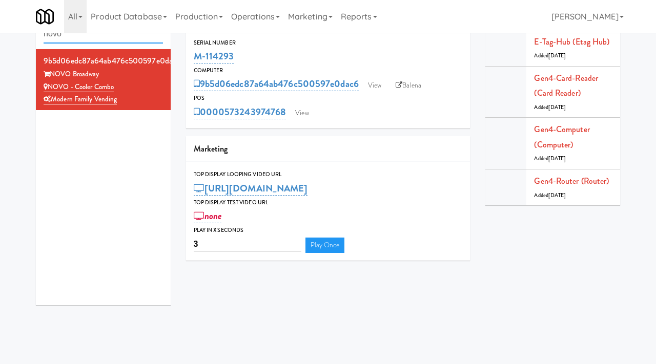
drag, startPoint x: 92, startPoint y: 37, endPoint x: 13, endPoint y: 37, distance: 79.4
click at [13, 37] on div "Cabinets novo 9b5d06edc87a64ab476c500597e0dac6 NOVO Broadway NOVO - Cooler Comb…" at bounding box center [328, 158] width 656 height 309
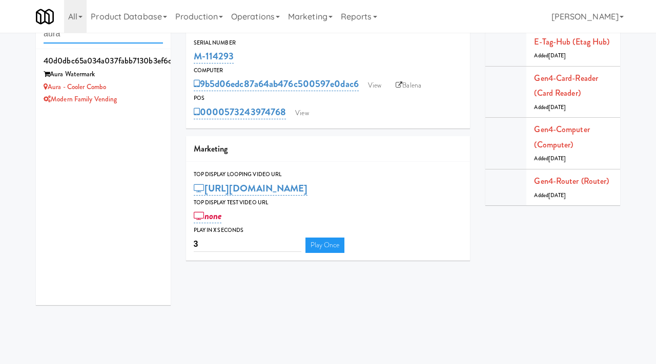
drag, startPoint x: 88, startPoint y: 34, endPoint x: 27, endPoint y: 33, distance: 60.5
click at [27, 33] on div "Cabinets aura 40d0dbc65a034a037fabb7130b3ef6da Aura Watermark Aura - Cooler Com…" at bounding box center [328, 158] width 656 height 309
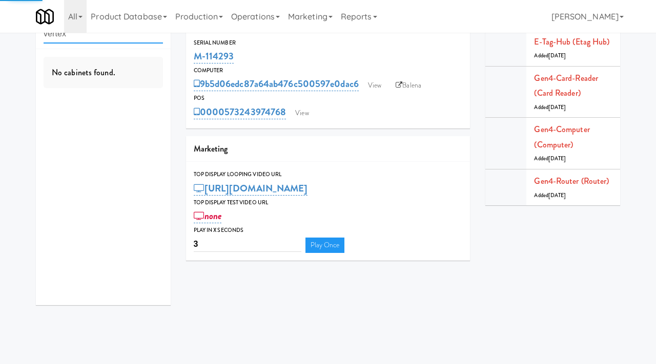
type input "vertex"
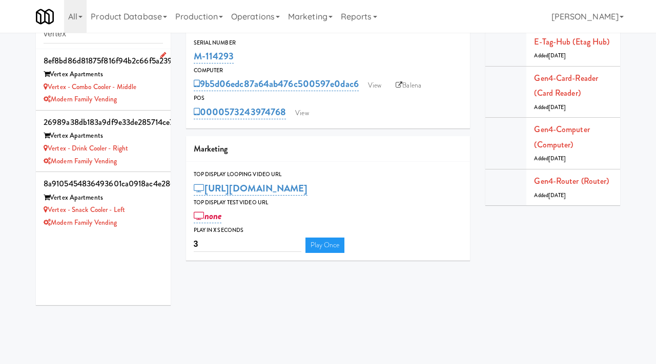
click at [154, 99] on div "Modern Family Vending" at bounding box center [103, 99] width 119 height 13
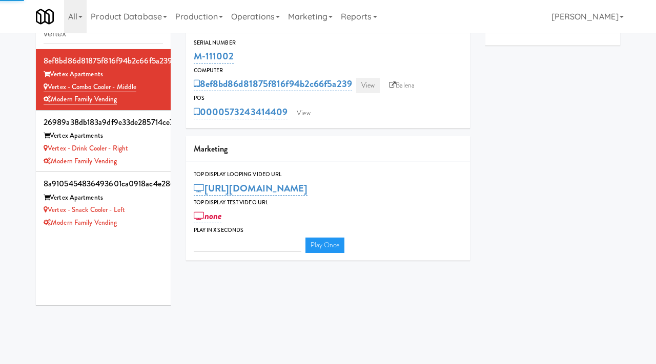
type input "3"
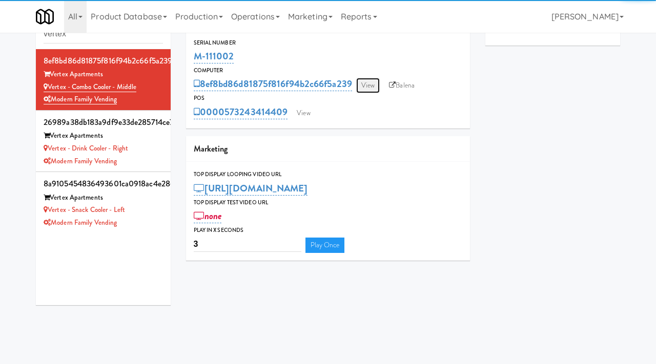
click at [375, 87] on link "View" at bounding box center [368, 85] width 24 height 15
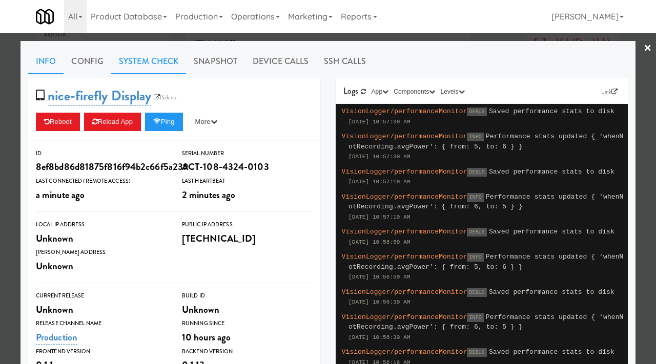
click at [162, 59] on link "System Check" at bounding box center [148, 62] width 75 height 26
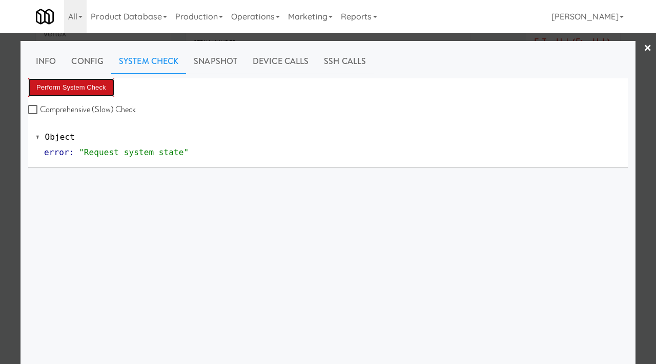
click at [85, 85] on button "Perform System Check" at bounding box center [71, 87] width 86 height 18
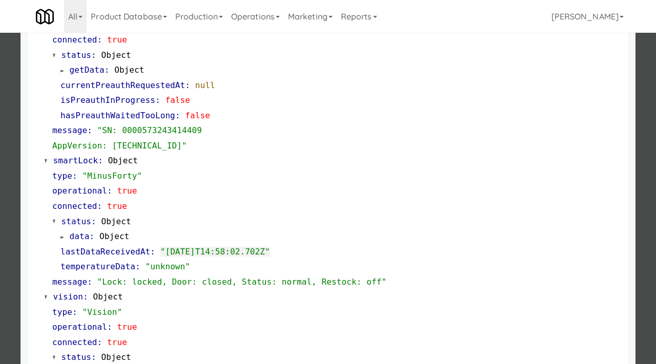
scroll to position [161, 0]
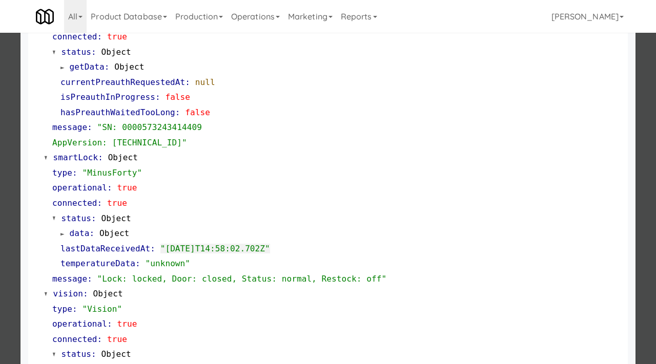
click at [0, 223] on div at bounding box center [328, 182] width 656 height 364
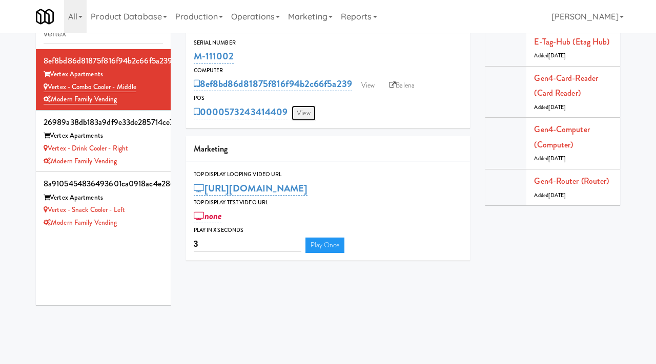
click at [307, 115] on link "View" at bounding box center [304, 113] width 24 height 15
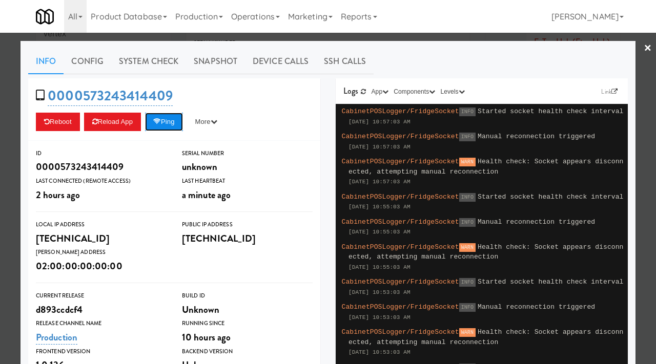
click at [166, 124] on button "Ping" at bounding box center [164, 122] width 38 height 18
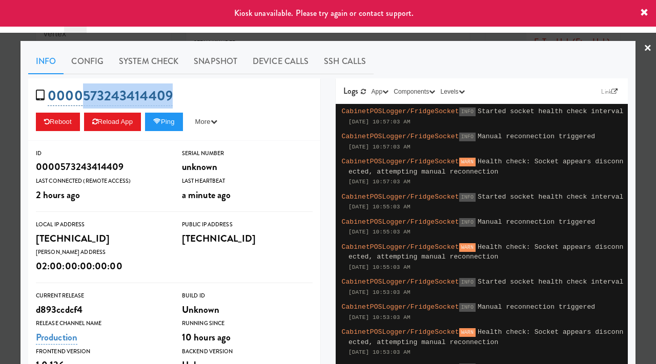
drag, startPoint x: 180, startPoint y: 93, endPoint x: 85, endPoint y: 96, distance: 94.9
click at [85, 96] on div "0000573243414409 Reboot Reload App Ping More Ping Server Restart Server Force R…" at bounding box center [174, 109] width 292 height 63
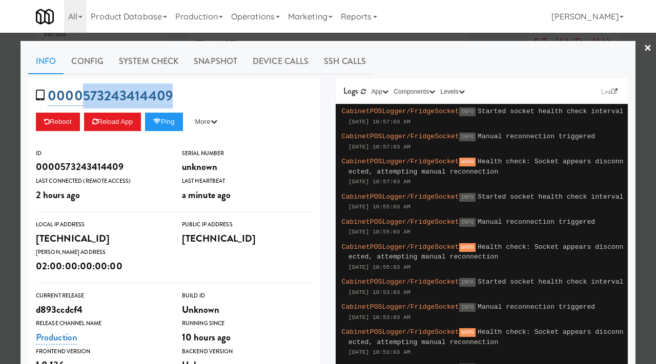
copy link "573243414409"
click at [173, 124] on button "Ping" at bounding box center [164, 122] width 38 height 18
click at [0, 163] on div at bounding box center [328, 182] width 656 height 364
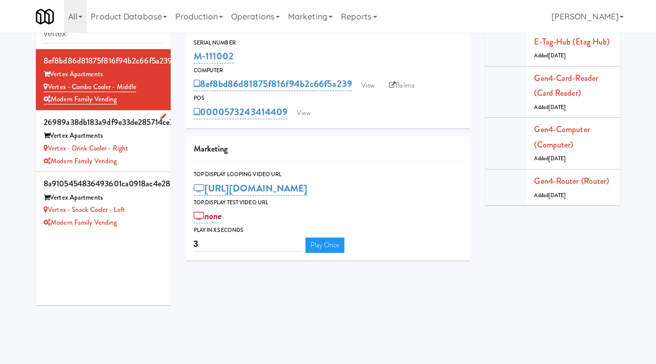
click at [151, 153] on div "Vertex - Drink Cooler - Right" at bounding box center [103, 148] width 119 height 13
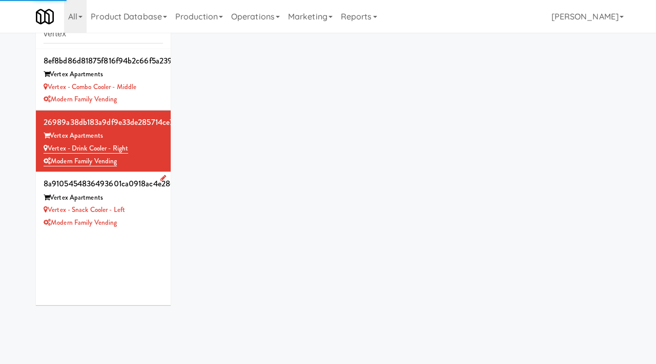
click at [146, 212] on div "Vertex - Snack Cooler - Left" at bounding box center [103, 210] width 119 height 13
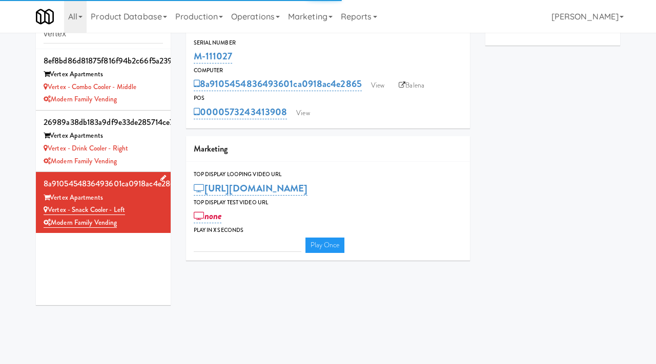
type input "3"
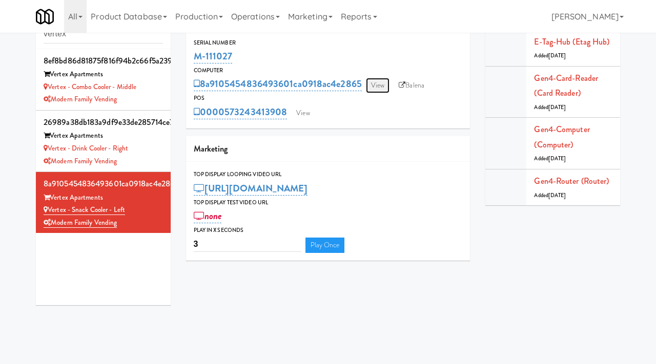
click at [377, 86] on link "View" at bounding box center [378, 85] width 24 height 15
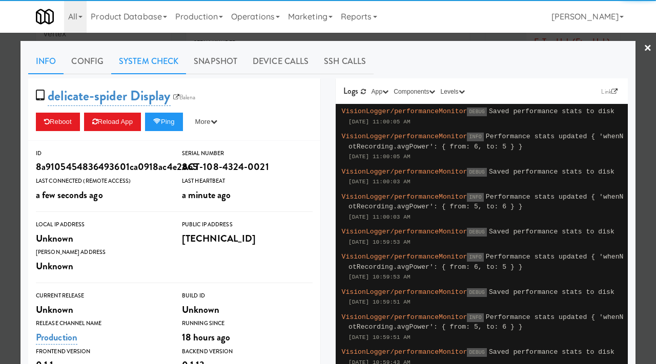
click at [147, 61] on link "System Check" at bounding box center [148, 62] width 75 height 26
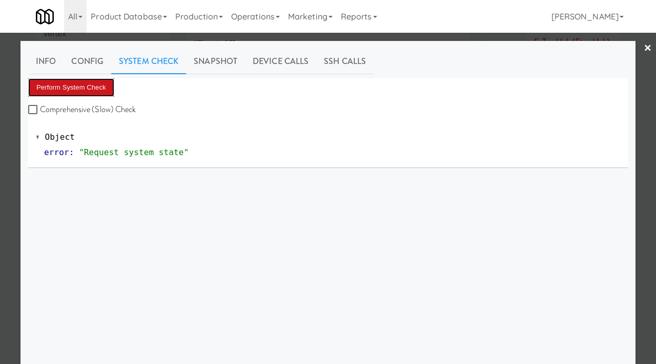
click at [97, 89] on button "Perform System Check" at bounding box center [71, 87] width 86 height 18
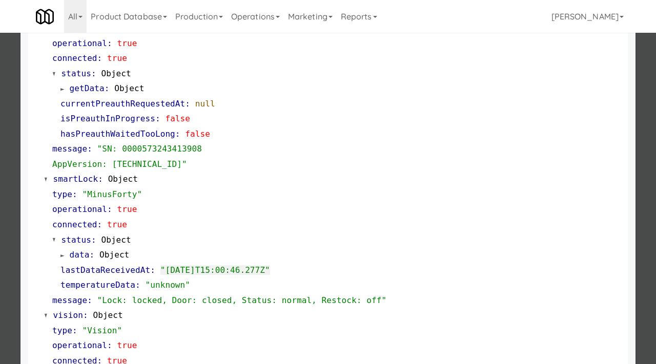
scroll to position [446, 0]
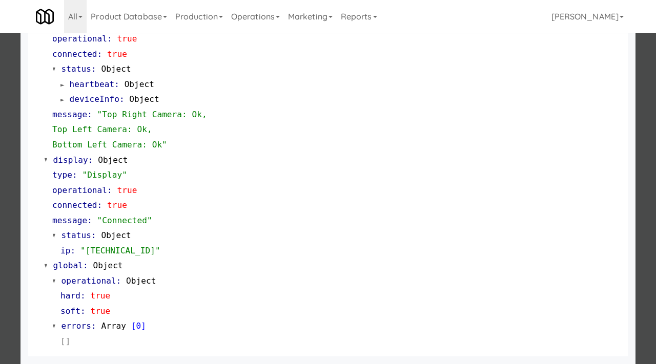
click at [0, 261] on div at bounding box center [328, 182] width 656 height 364
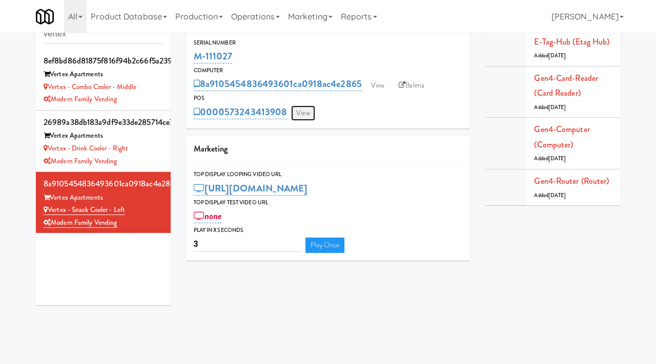
click at [310, 112] on link "View" at bounding box center [303, 113] width 24 height 15
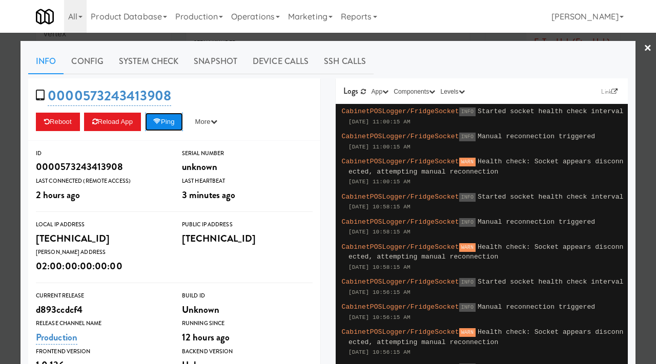
click at [177, 122] on button "Ping" at bounding box center [164, 122] width 38 height 18
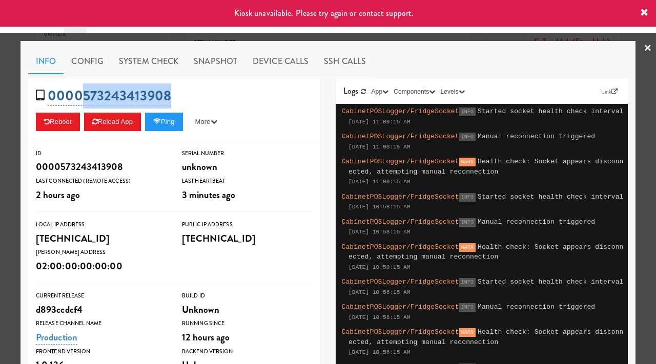
drag, startPoint x: 174, startPoint y: 95, endPoint x: 84, endPoint y: 93, distance: 90.8
click at [84, 93] on div "0000573243413908 Reboot Reload App Ping More Ping Server Restart Server Force R…" at bounding box center [174, 109] width 292 height 63
copy link "573243413908"
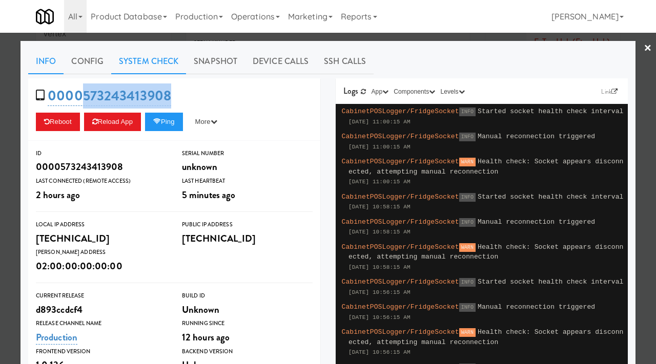
click at [150, 62] on link "System Check" at bounding box center [148, 62] width 75 height 26
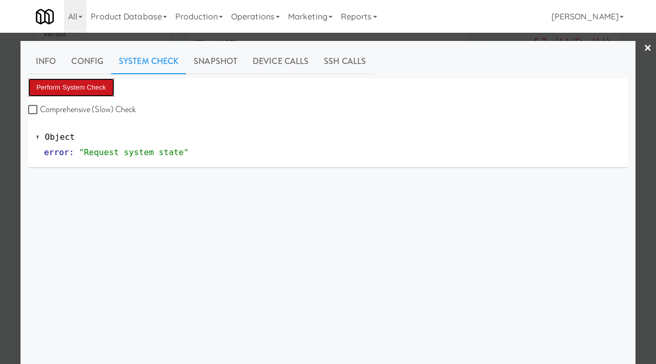
click at [78, 95] on button "Perform System Check" at bounding box center [71, 87] width 86 height 18
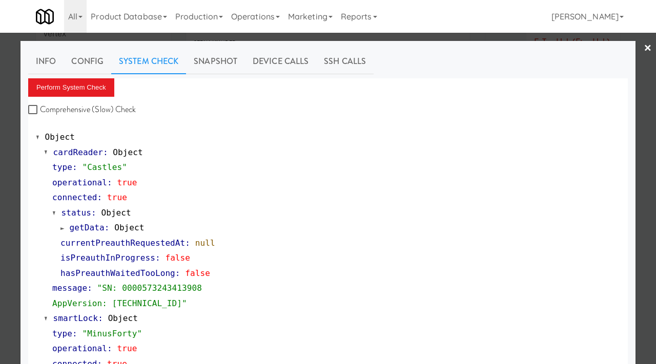
scroll to position [446, 0]
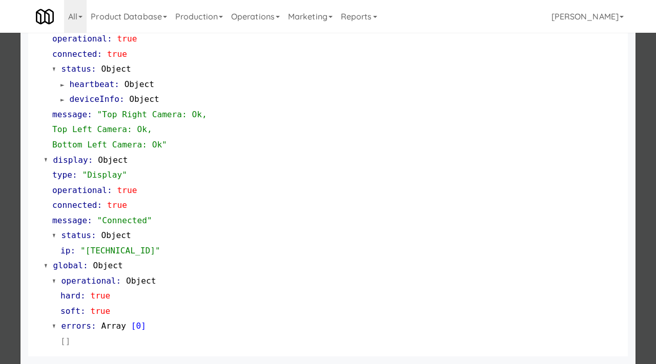
click at [0, 198] on div at bounding box center [328, 182] width 656 height 364
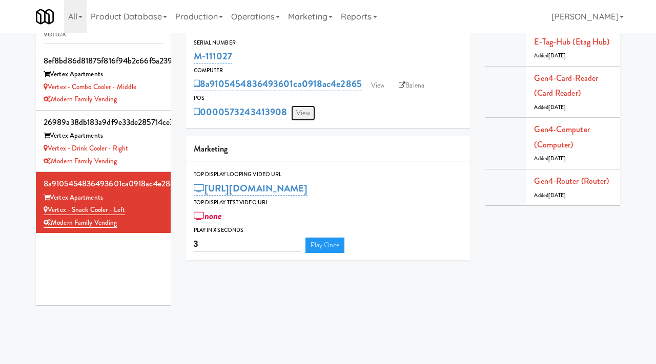
click at [306, 115] on link "View" at bounding box center [303, 113] width 24 height 15
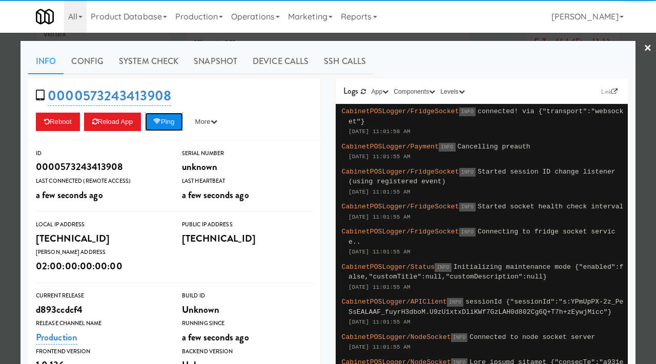
click at [171, 117] on button "Ping" at bounding box center [164, 122] width 38 height 18
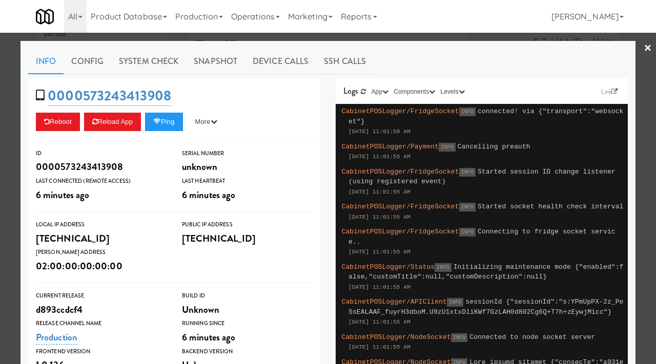
click at [6, 133] on div at bounding box center [328, 182] width 656 height 364
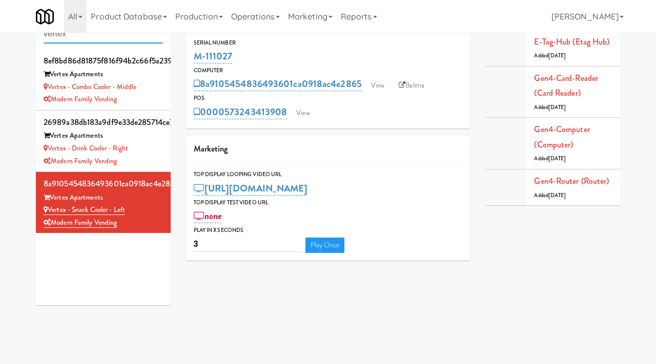
drag, startPoint x: 101, startPoint y: 35, endPoint x: 31, endPoint y: 32, distance: 70.3
click at [31, 32] on body "Okay Okay Select date: previous 2025-Oct next Su Mo Tu We Th Fr Sa 28 29 30 1 2…" at bounding box center [328, 182] width 656 height 364
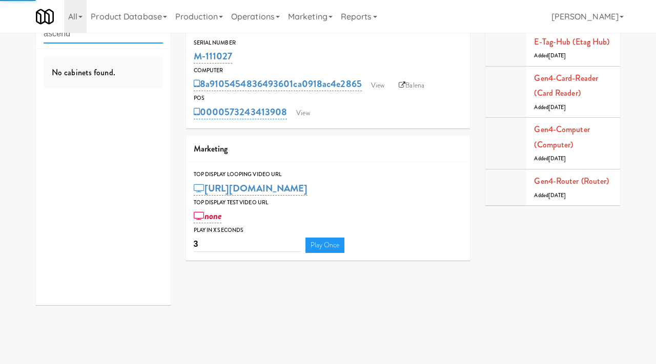
type input "ascend"
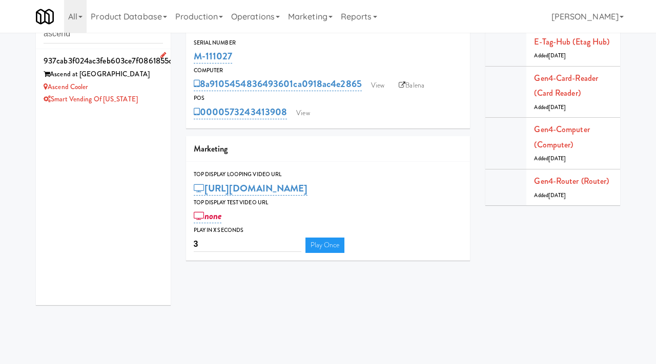
click at [156, 94] on div "Smart Vending of [US_STATE]" at bounding box center [103, 99] width 119 height 13
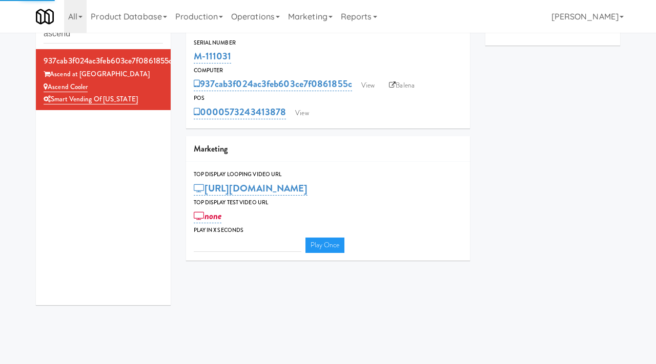
type input "3"
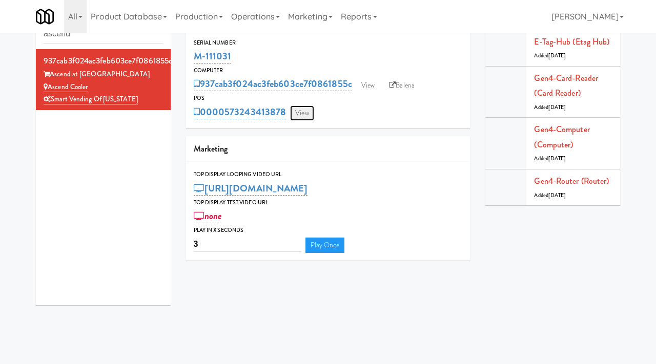
click at [303, 113] on link "View" at bounding box center [302, 113] width 24 height 15
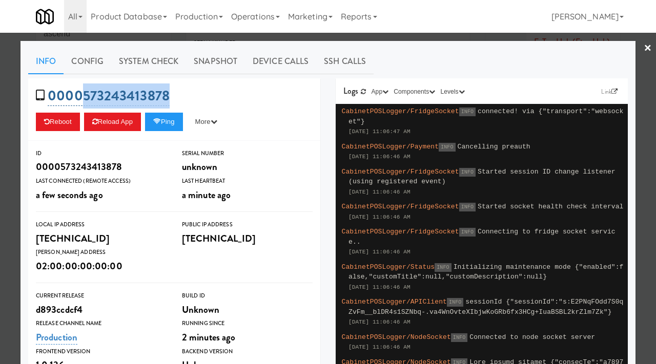
drag, startPoint x: 180, startPoint y: 90, endPoint x: 84, endPoint y: 98, distance: 96.7
click at [84, 98] on div "0000573243413878 Reboot Reload App Ping More Ping Server Restart Server Force R…" at bounding box center [174, 109] width 292 height 63
copy link "573243413878"
click at [172, 124] on button "Ping" at bounding box center [164, 122] width 38 height 18
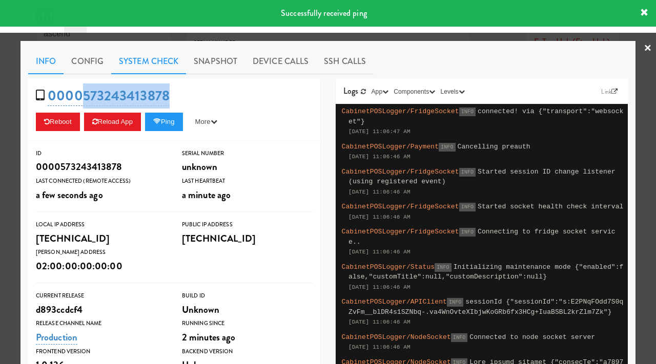
click at [166, 58] on link "System Check" at bounding box center [148, 62] width 75 height 26
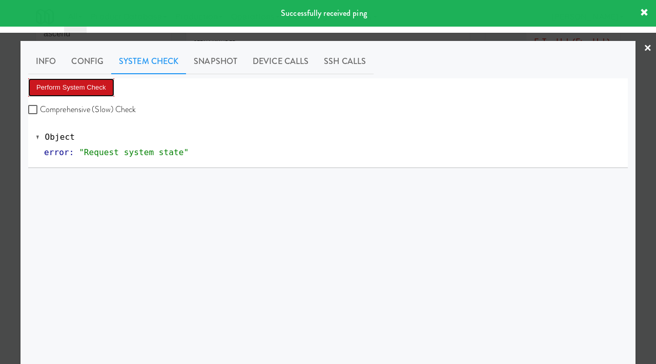
click at [89, 95] on button "Perform System Check" at bounding box center [71, 87] width 86 height 18
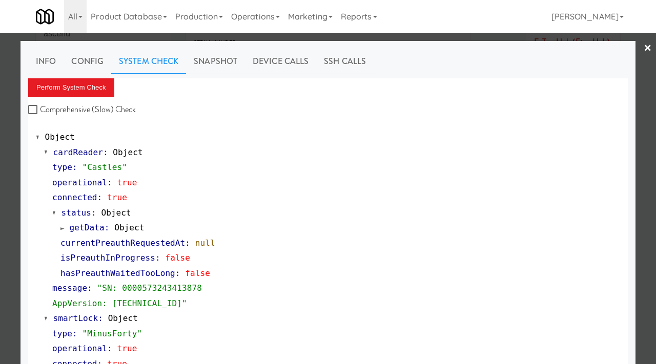
click at [7, 121] on div at bounding box center [328, 182] width 656 height 364
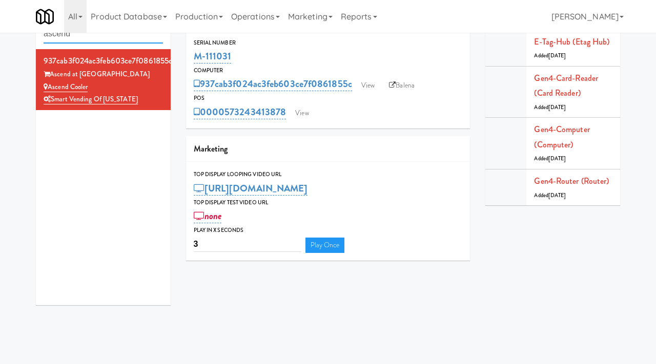
drag, startPoint x: 106, startPoint y: 39, endPoint x: 19, endPoint y: 35, distance: 87.2
click at [19, 35] on div "Cabinets ascend 937cab3f024ac3feb603ce7f0861855c Ascend at Hilltop Ascend Coole…" at bounding box center [328, 158] width 656 height 309
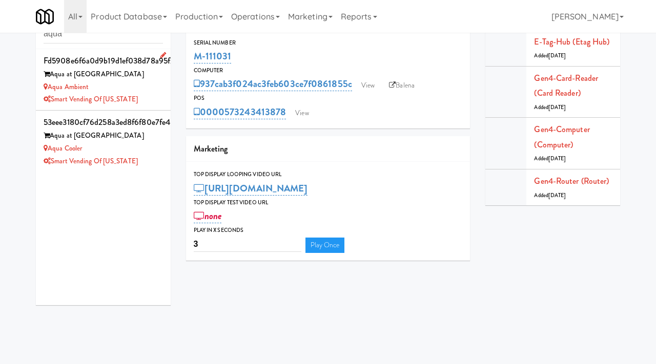
click at [149, 90] on div "Aqua Ambient" at bounding box center [103, 87] width 119 height 13
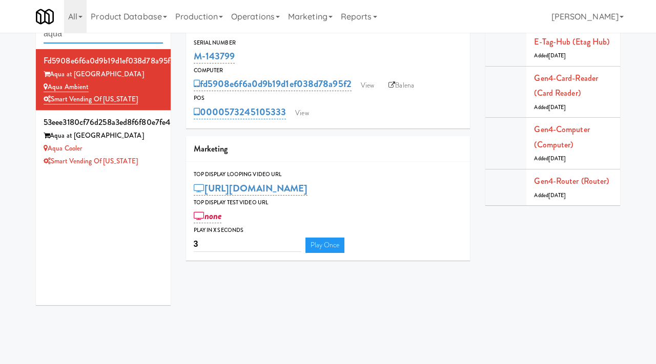
click at [82, 38] on input "aqua" at bounding box center [103, 34] width 119 height 19
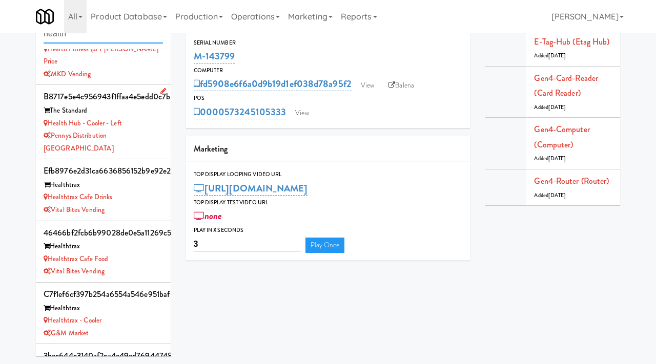
scroll to position [47, 0]
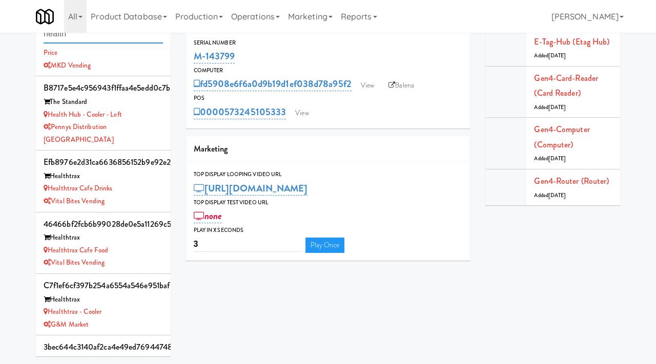
type input "health"
click at [145, 195] on div "Vital Bites Vending" at bounding box center [103, 201] width 119 height 13
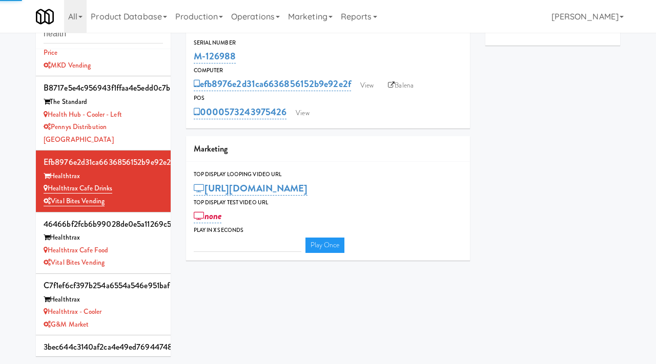
type input "3"
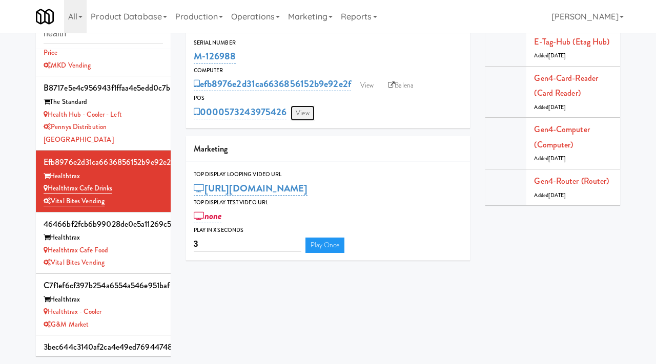
click at [307, 111] on link "View" at bounding box center [303, 113] width 24 height 15
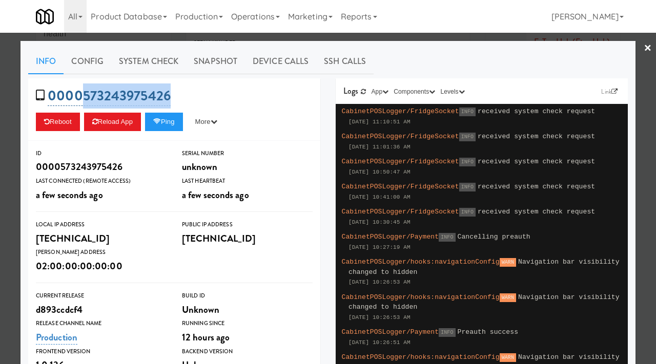
drag, startPoint x: 187, startPoint y: 94, endPoint x: 84, endPoint y: 94, distance: 103.0
click at [84, 94] on div "0000573243975426 Reboot Reload App Ping More Ping Server Restart Server Force R…" at bounding box center [174, 109] width 292 height 63
copy link "573243975426"
click at [0, 148] on div at bounding box center [328, 182] width 656 height 364
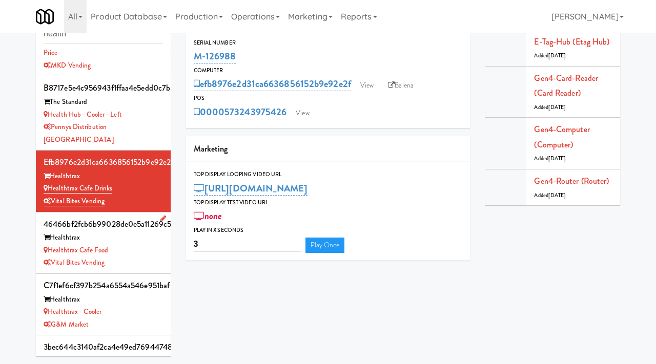
click at [135, 244] on div "Healthtrax Cafe Food" at bounding box center [103, 250] width 119 height 13
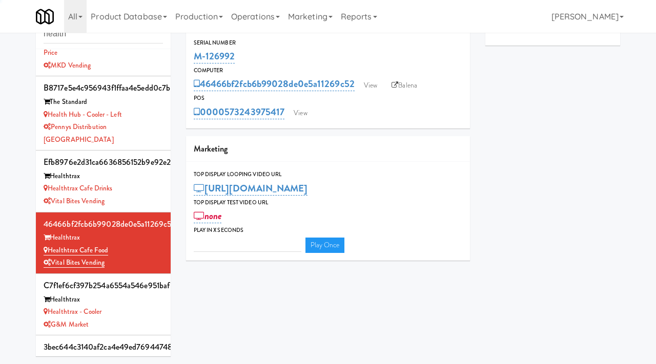
type input "3"
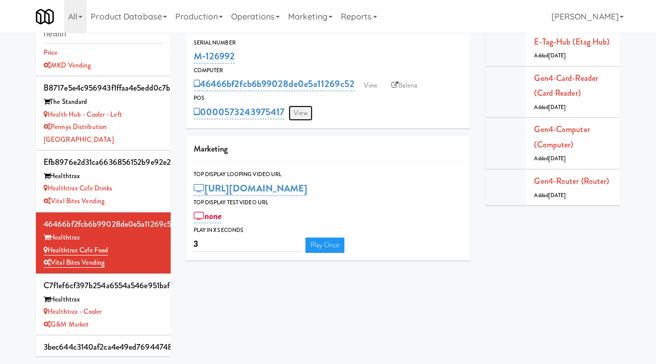
click at [302, 113] on link "View" at bounding box center [301, 113] width 24 height 15
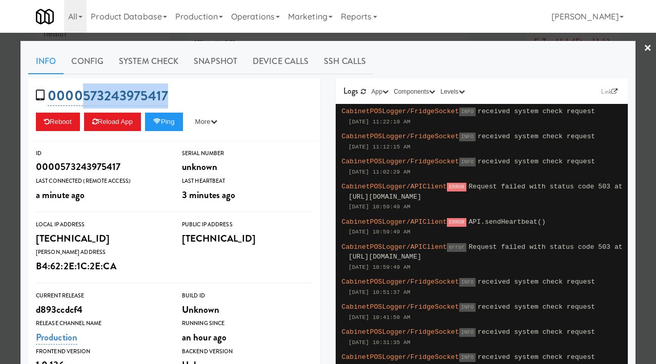
drag, startPoint x: 189, startPoint y: 100, endPoint x: 83, endPoint y: 98, distance: 106.1
click at [83, 98] on div "0000573243975417 Reboot Reload App Ping More Ping Server Restart Server Force R…" at bounding box center [174, 109] width 292 height 63
copy link "573243975417"
click at [8, 134] on div at bounding box center [328, 182] width 656 height 364
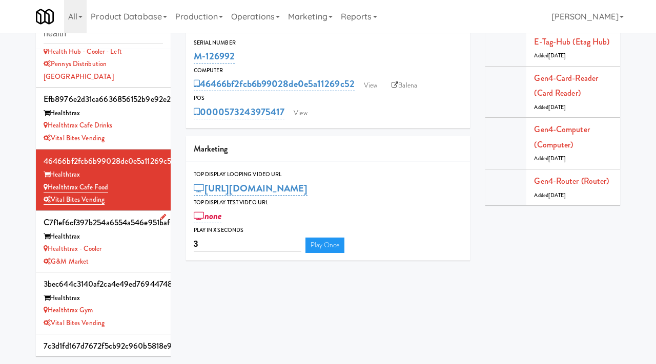
scroll to position [111, 0]
click at [132, 255] on div "G&M Market" at bounding box center [103, 261] width 119 height 13
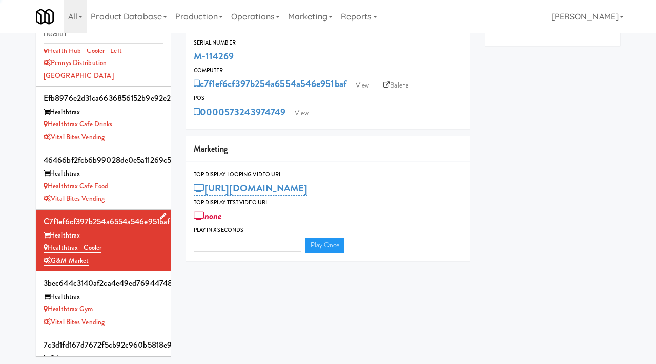
type input "3"
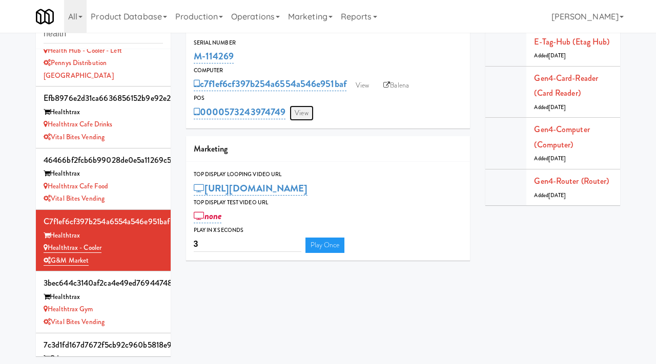
click at [304, 113] on link "View" at bounding box center [302, 113] width 24 height 15
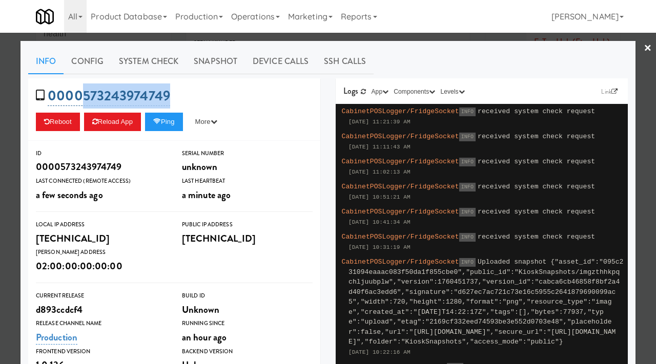
drag, startPoint x: 187, startPoint y: 91, endPoint x: 83, endPoint y: 91, distance: 103.5
click at [83, 91] on div "0000573243974749 Reboot Reload App Ping More Ping Server Restart Server Force R…" at bounding box center [174, 109] width 292 height 63
click at [0, 220] on div at bounding box center [328, 182] width 656 height 364
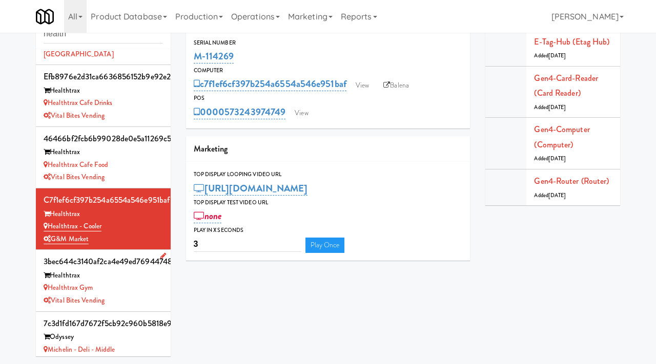
scroll to position [134, 0]
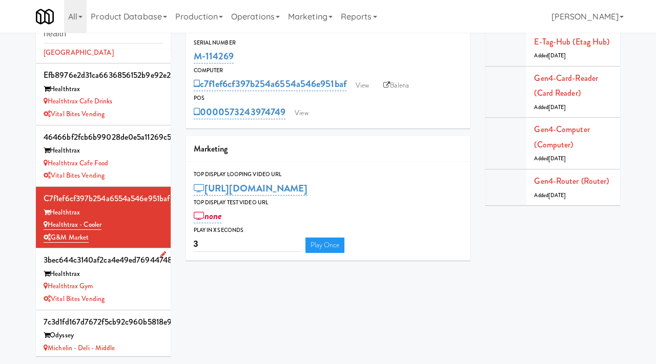
click at [132, 280] on div "Healthtrax Gym" at bounding box center [103, 286] width 119 height 13
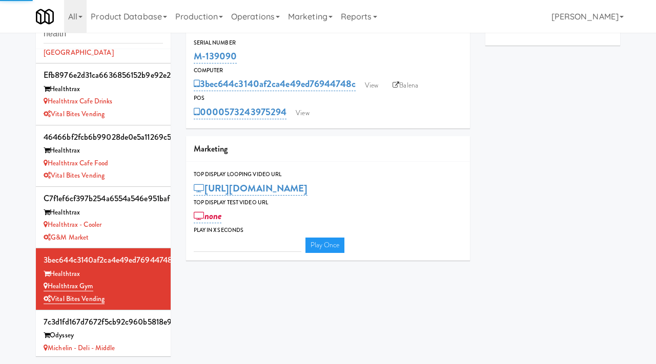
type input "3"
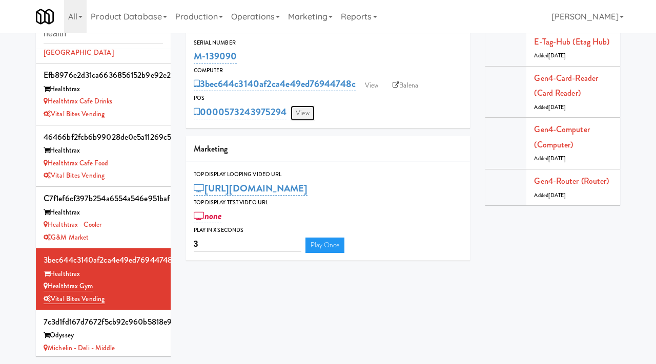
click at [304, 114] on link "View" at bounding box center [303, 113] width 24 height 15
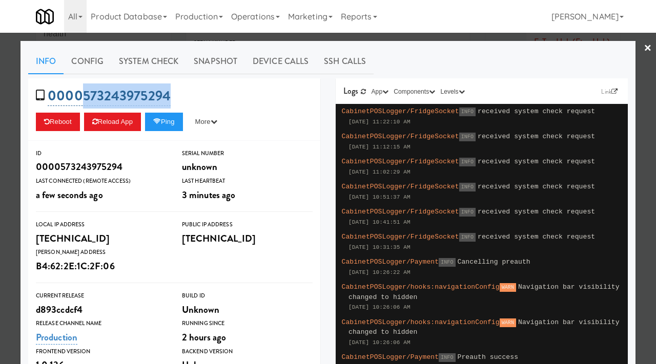
drag, startPoint x: 183, startPoint y: 94, endPoint x: 83, endPoint y: 94, distance: 99.9
click at [83, 94] on div "0000573243975294 Reboot Reload App Ping More Ping Server Restart Server Force R…" at bounding box center [174, 109] width 292 height 63
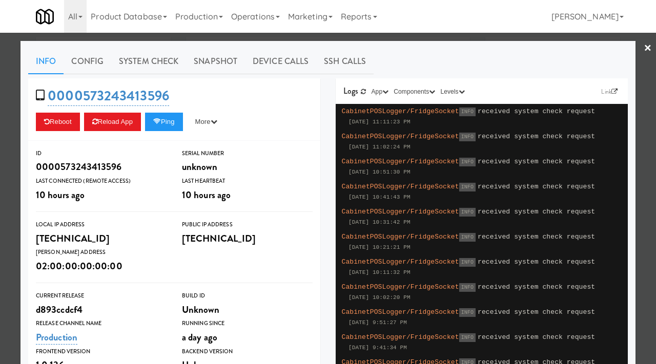
click at [272, 18] on link "Operations" at bounding box center [255, 16] width 57 height 33
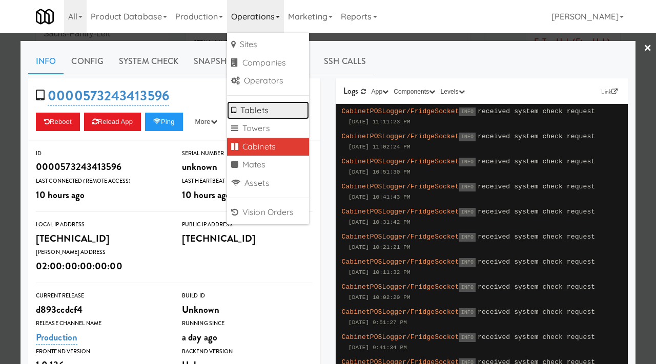
click at [257, 108] on link "Tablets" at bounding box center [268, 110] width 82 height 18
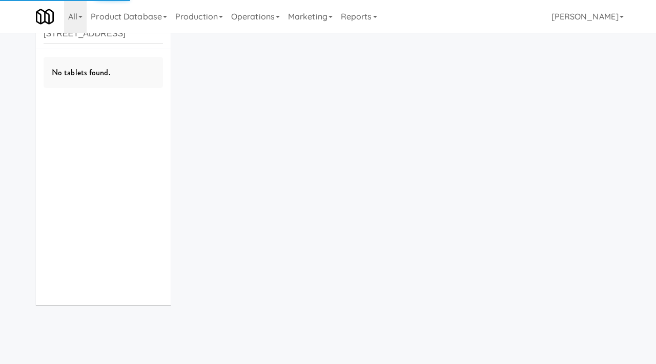
type input "5035 South Service Road"
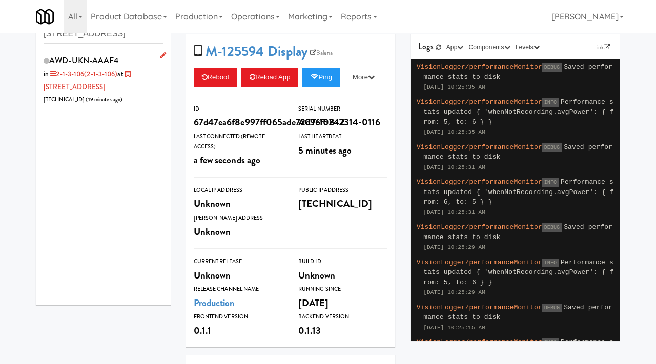
click at [134, 91] on div "AWD-UKN-AAAF4 in 2-1-3-106 (2-1-3-106) at 5035 South Service Road 206.0.69.45 (…" at bounding box center [103, 79] width 119 height 53
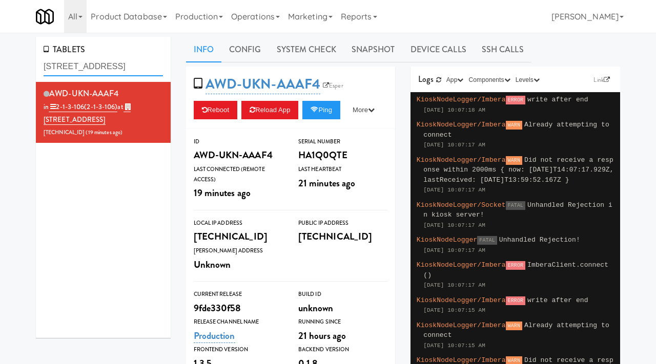
drag, startPoint x: 144, startPoint y: 66, endPoint x: 17, endPoint y: 57, distance: 127.4
click at [16, 58] on div "TABLETS 5035 South Service Road AWD-UKN-AAAF4 in 2-1-3-106 (2-1-3-106) at 5035 …" at bounding box center [328, 308] width 656 height 543
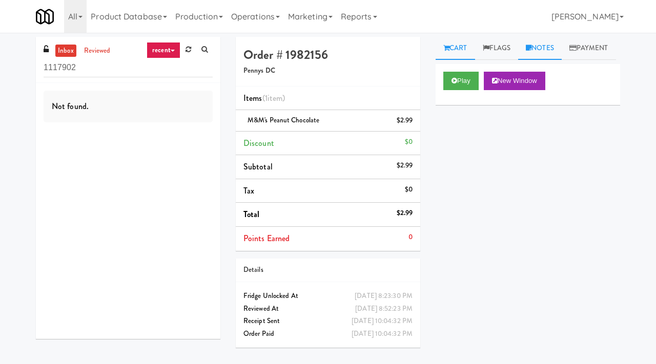
click at [540, 47] on link "Notes" at bounding box center [540, 48] width 44 height 23
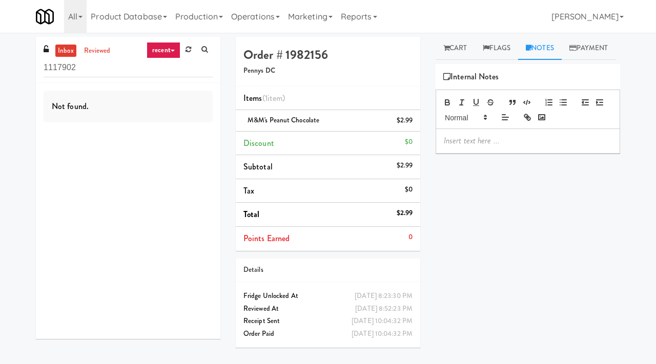
click at [453, 147] on p at bounding box center [528, 140] width 168 height 11
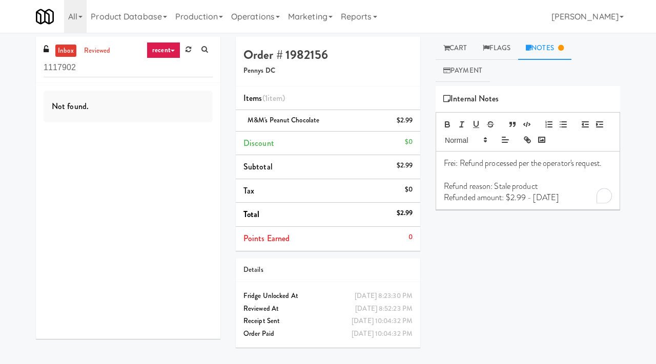
click at [500, 279] on div "Play New Window Primary Flag Clear Flag if unable to determine what was taken o…" at bounding box center [528, 278] width 185 height 384
drag, startPoint x: 569, startPoint y: 197, endPoint x: 434, endPoint y: 157, distance: 141.1
click at [434, 157] on div "Cart Flags Notes Payment Play New Window Primary Flag Clear Flag if unable to d…" at bounding box center [528, 198] width 200 height 323
copy div "Frei: Refund processed per the operator's request. Refund reason: Stale product…"
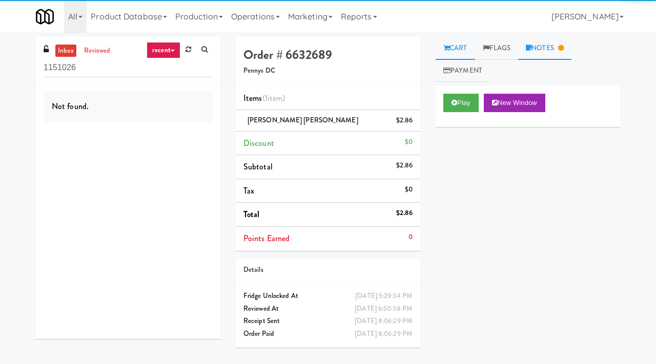
click at [545, 45] on link "Notes" at bounding box center [544, 48] width 53 height 23
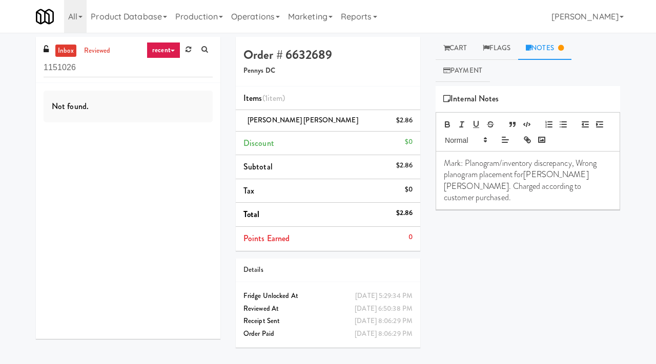
click at [495, 201] on p "Mark: Planogram/inventory discrepancy, Wrong planogram placement for [PERSON_NA…" at bounding box center [528, 181] width 168 height 46
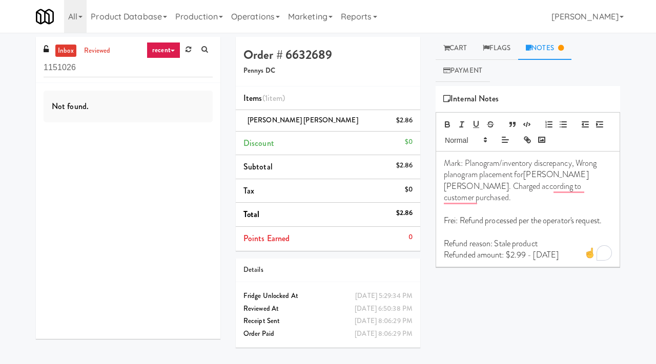
click at [526, 254] on p "Refunded amount: $2.99 - 10/14/25" at bounding box center [528, 255] width 168 height 11
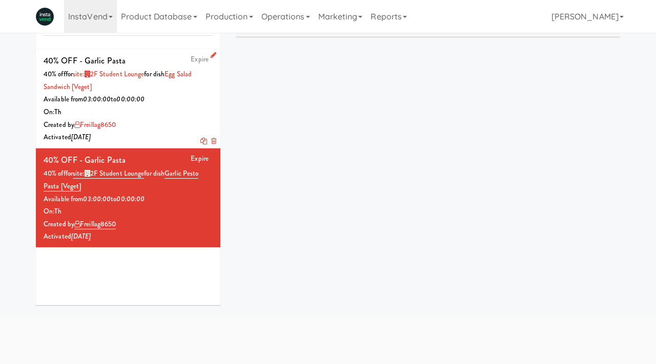
scroll to position [81, 0]
click at [106, 22] on link "InstaVend" at bounding box center [90, 16] width 53 height 33
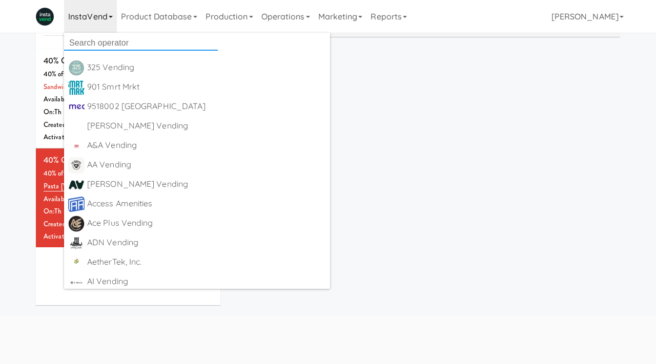
click at [98, 39] on input "text" at bounding box center [141, 42] width 154 height 15
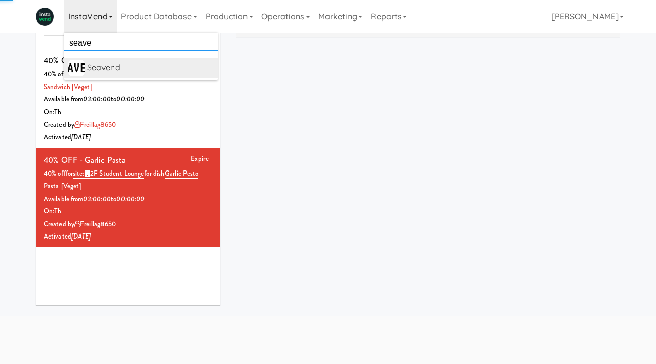
type input "seave"
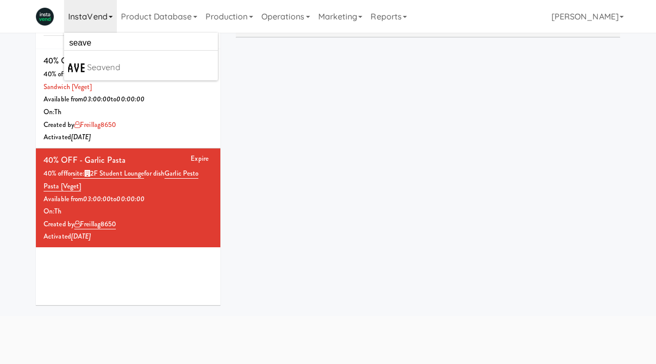
click at [103, 71] on div "Seavend" at bounding box center [150, 67] width 127 height 15
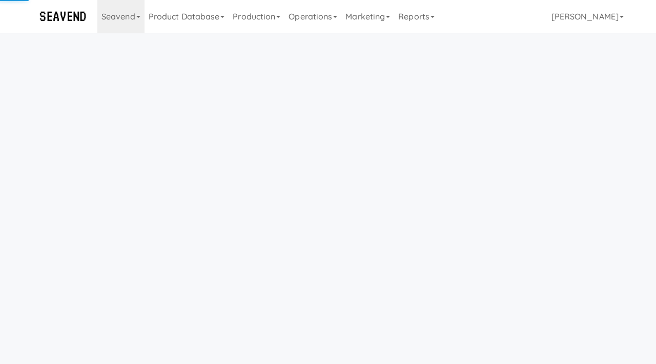
scroll to position [33, 0]
click at [310, 21] on link "Operations" at bounding box center [312, 16] width 57 height 33
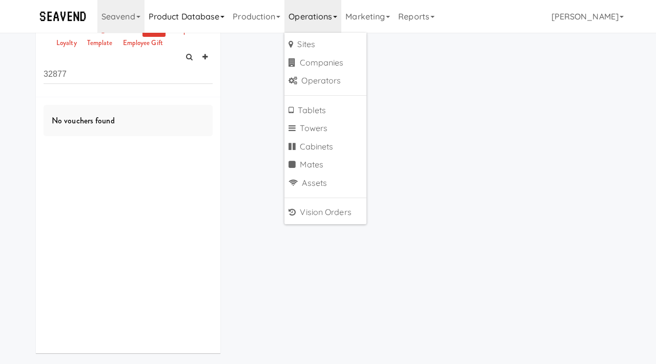
click at [197, 17] on link "Product Database" at bounding box center [187, 16] width 85 height 33
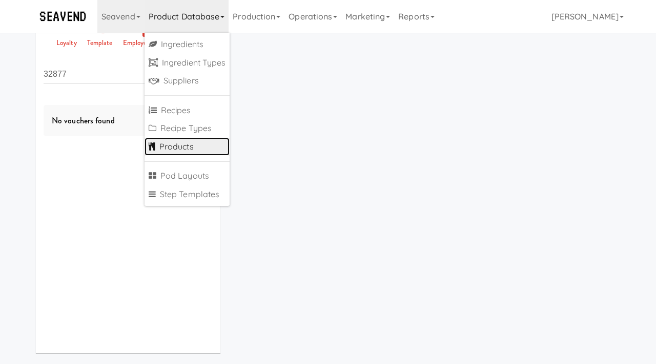
click at [169, 153] on link "Products" at bounding box center [188, 147] width 86 height 18
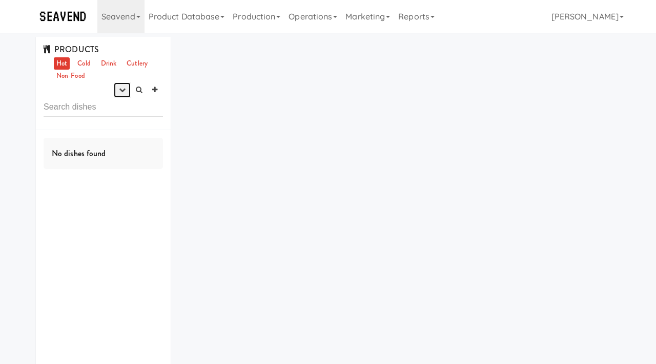
click at [119, 93] on icon "button" at bounding box center [122, 90] width 7 height 7
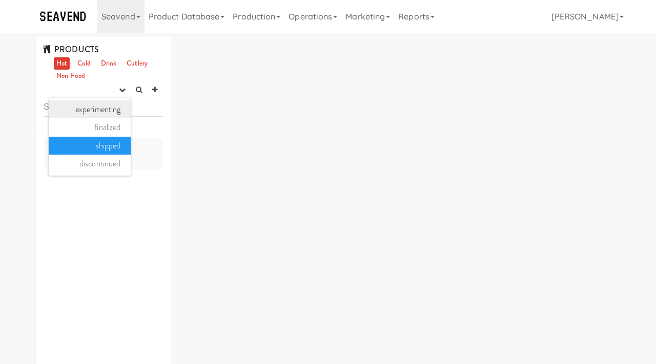
click at [109, 108] on link "experimenting" at bounding box center [90, 109] width 82 height 18
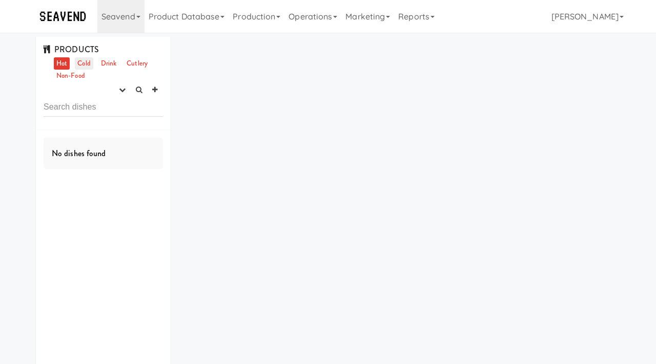
click at [85, 61] on link "Cold" at bounding box center [84, 63] width 18 height 13
click at [104, 66] on link "Drink" at bounding box center [108, 63] width 21 height 13
click at [84, 74] on link "Non-Food" at bounding box center [71, 76] width 34 height 13
click at [88, 66] on link "Cold" at bounding box center [84, 63] width 18 height 13
click at [142, 65] on link "Cutlery" at bounding box center [137, 63] width 26 height 13
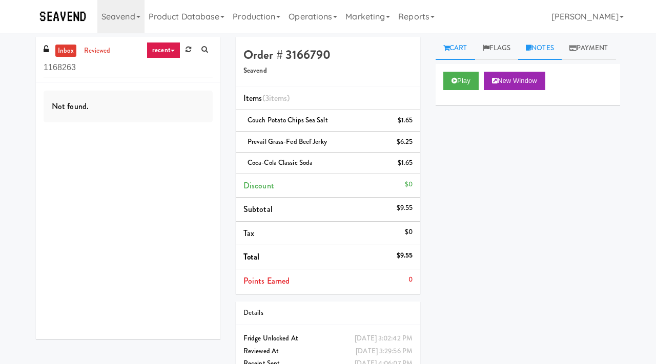
click at [554, 46] on link "Notes" at bounding box center [540, 48] width 44 height 23
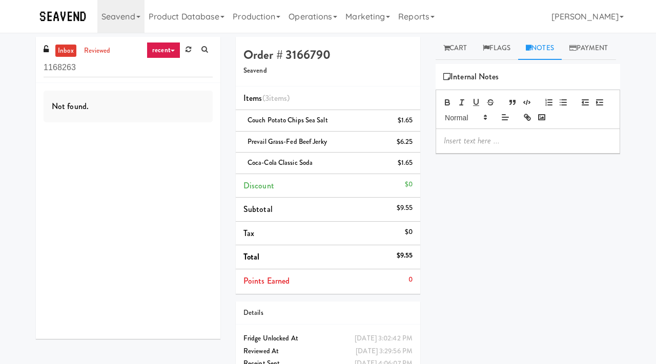
click at [463, 147] on p at bounding box center [528, 140] width 168 height 11
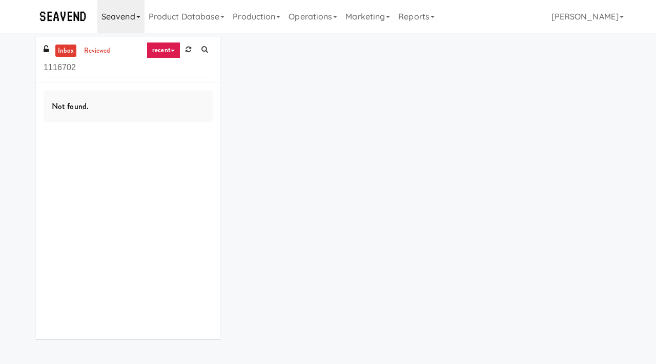
click at [132, 16] on link "Seavend" at bounding box center [120, 16] width 47 height 33
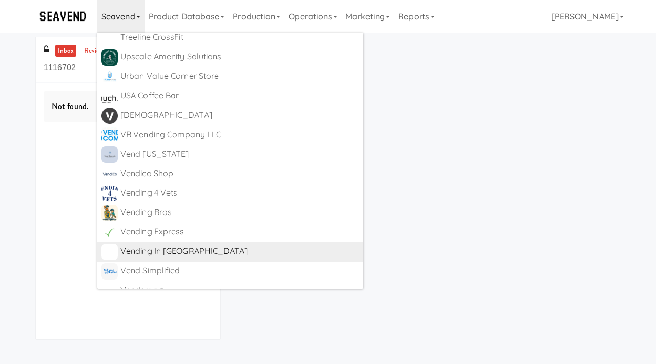
scroll to position [6666, 0]
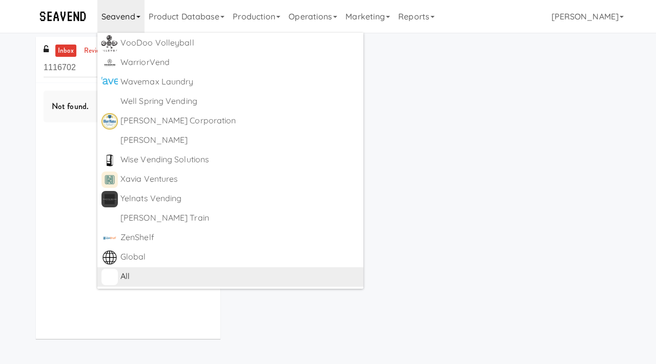
click at [122, 275] on div "All" at bounding box center [239, 276] width 239 height 15
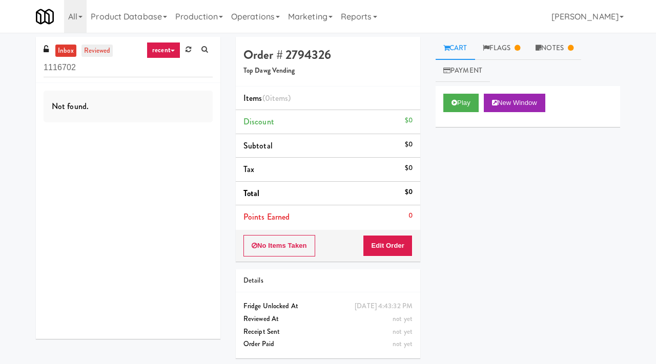
click at [92, 49] on link "reviewed" at bounding box center [97, 51] width 32 height 13
click at [66, 54] on link "inbox" at bounding box center [65, 51] width 21 height 13
click at [166, 48] on link "recent" at bounding box center [164, 50] width 34 height 16
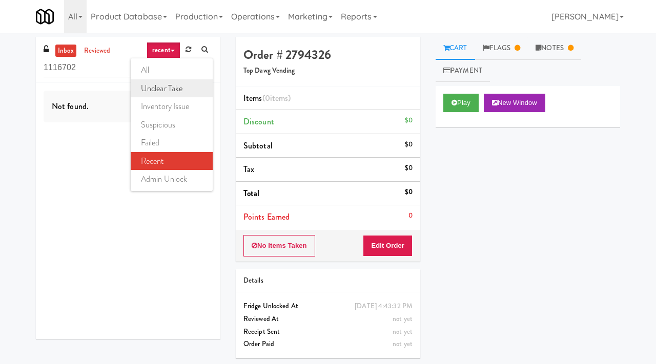
click at [163, 86] on link "unclear take" at bounding box center [172, 88] width 82 height 18
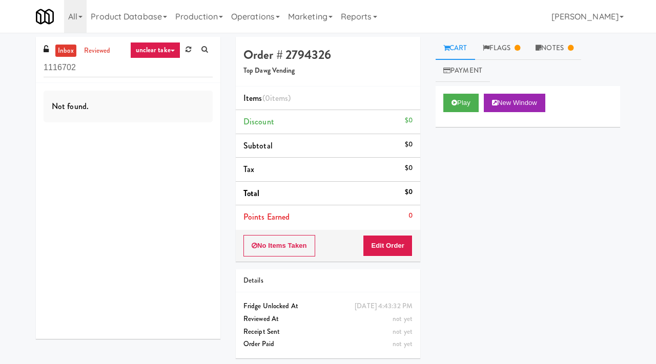
click at [154, 50] on link "unclear take" at bounding box center [155, 50] width 50 height 16
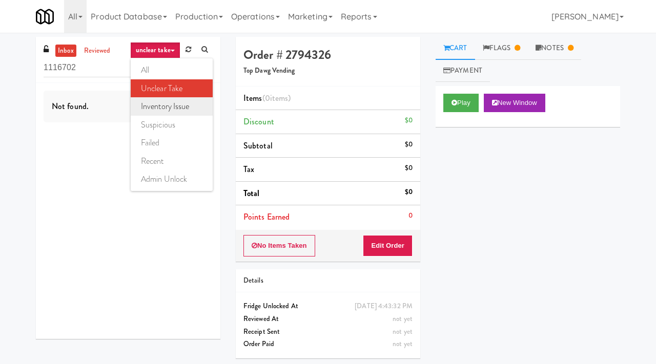
click at [153, 108] on link "inventory issue" at bounding box center [172, 106] width 82 height 18
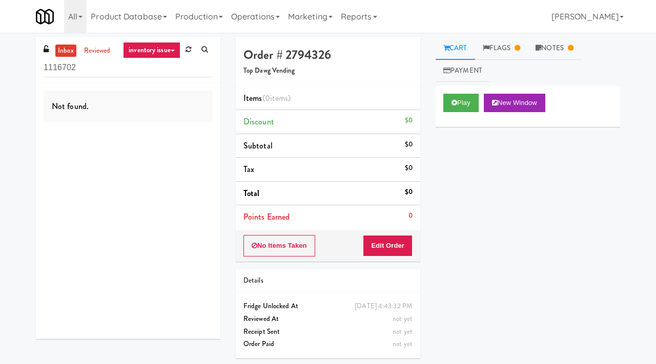
click at [161, 51] on link "inventory issue" at bounding box center [151, 50] width 57 height 16
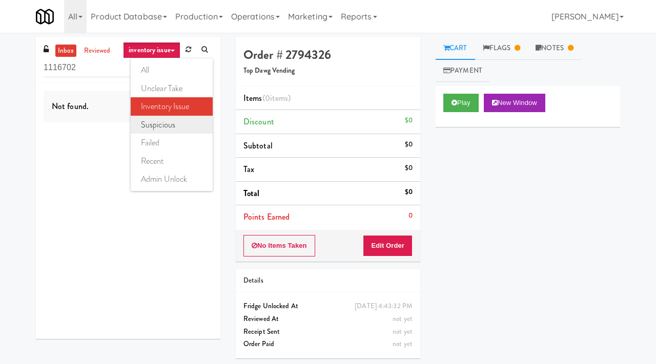
click at [159, 121] on link "suspicious" at bounding box center [172, 125] width 82 height 18
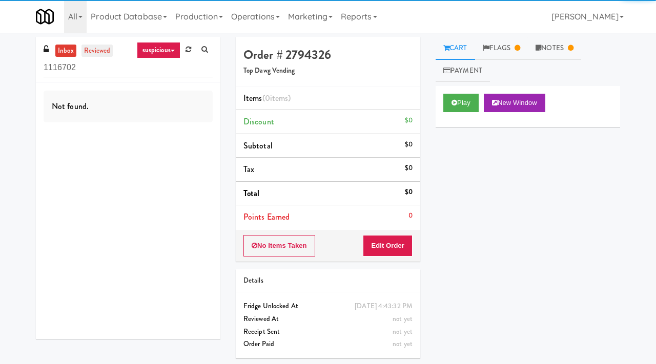
click at [100, 49] on link "reviewed" at bounding box center [97, 51] width 32 height 13
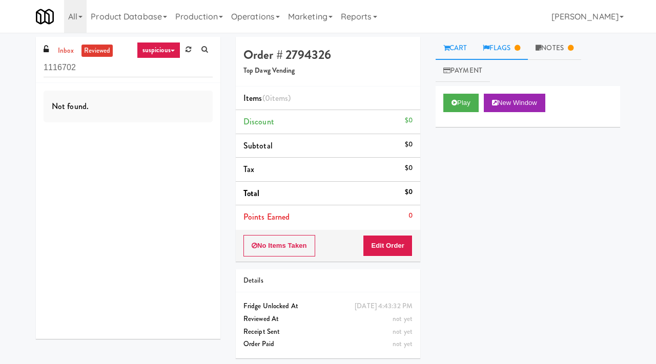
click at [503, 44] on link "Flags" at bounding box center [501, 48] width 53 height 23
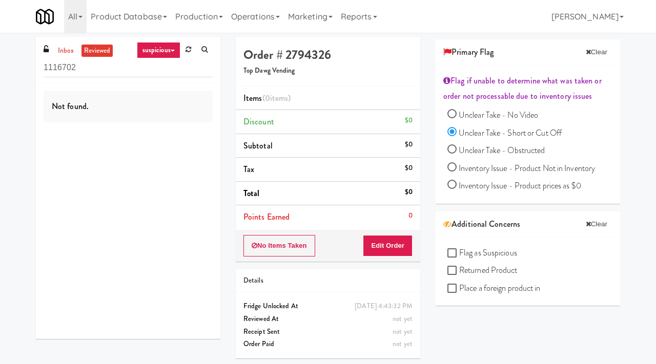
scroll to position [48, 0]
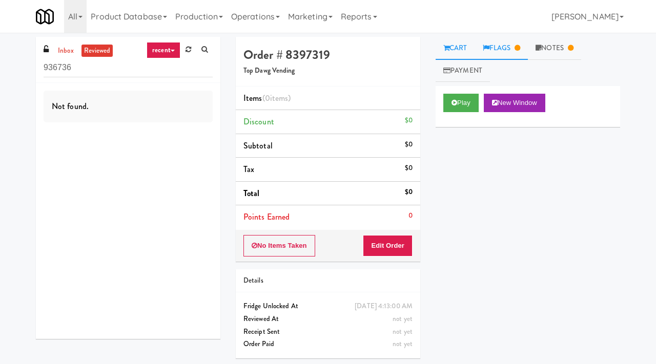
click at [491, 47] on link "Flags" at bounding box center [501, 48] width 53 height 23
click at [505, 43] on link "Flags" at bounding box center [501, 48] width 53 height 23
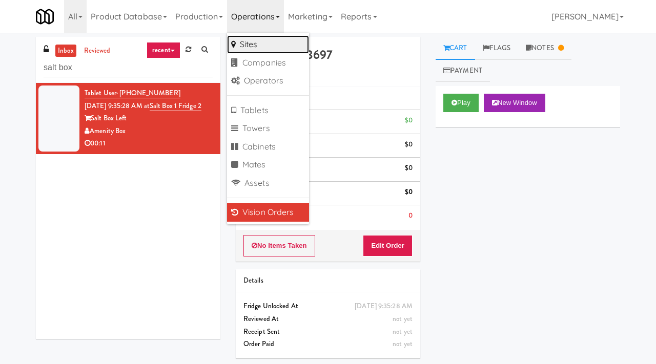
click at [264, 47] on link "Sites" at bounding box center [268, 44] width 82 height 18
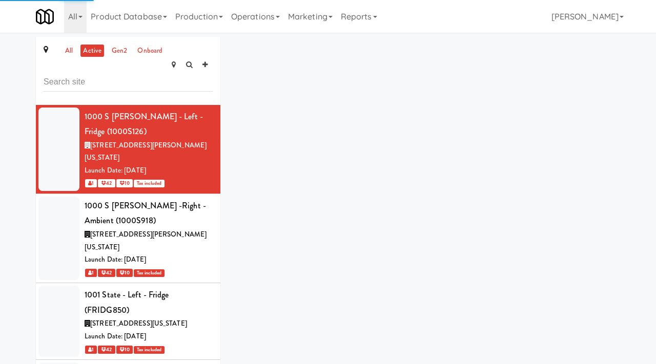
scroll to position [63186, 0]
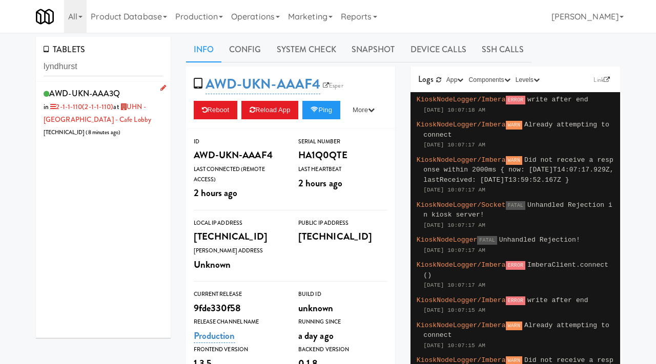
click at [150, 91] on div "AWD-UKN-AAA3Q in 2-1-1-110 (2-1-1-110) at [GEOGRAPHIC_DATA] - Cafe Lobby [TECHN…" at bounding box center [103, 112] width 119 height 53
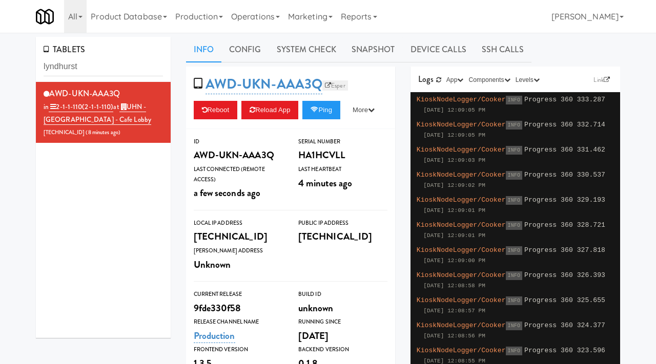
click at [339, 88] on link "Esper" at bounding box center [335, 85] width 26 height 10
click at [278, 112] on button "Reload App" at bounding box center [269, 110] width 57 height 18
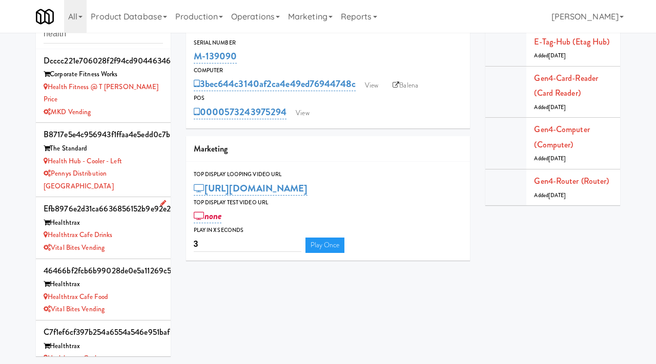
scroll to position [134, 0]
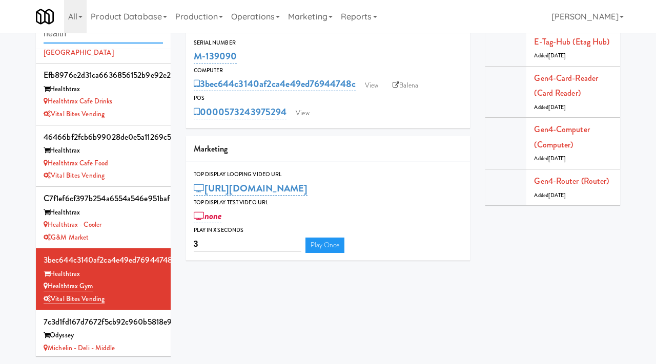
click at [104, 41] on input "health" at bounding box center [103, 34] width 119 height 19
paste input "M-150393"
type input "M-150393"
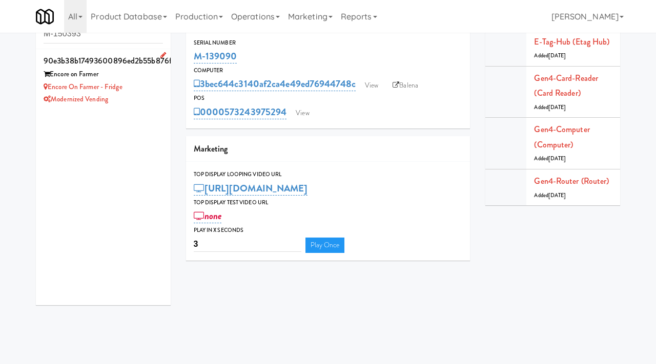
click at [153, 98] on div "Modernized Vending" at bounding box center [103, 99] width 119 height 13
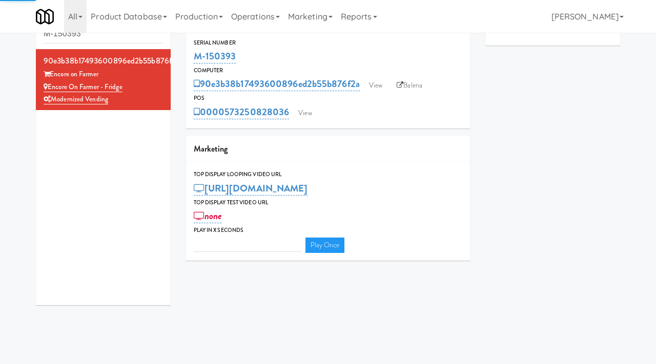
type input "3"
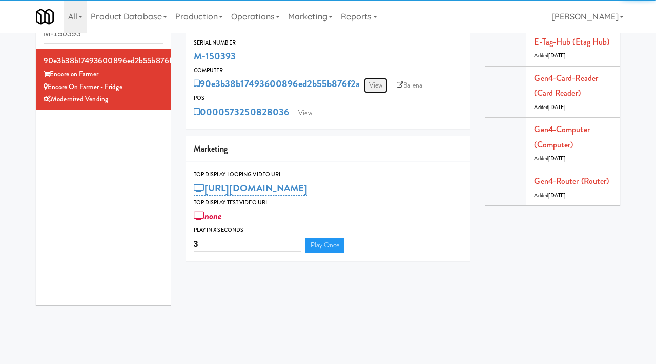
click at [376, 86] on link "View" at bounding box center [376, 85] width 24 height 15
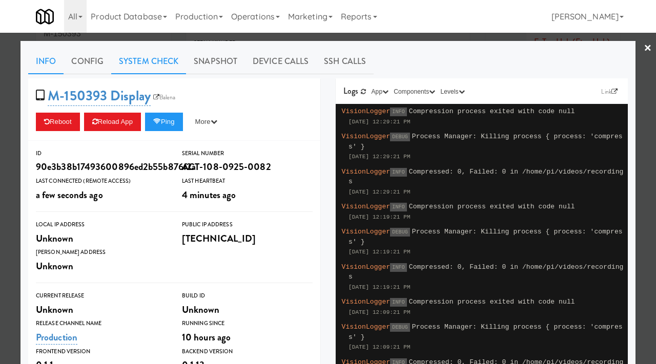
click at [178, 55] on link "System Check" at bounding box center [148, 62] width 75 height 26
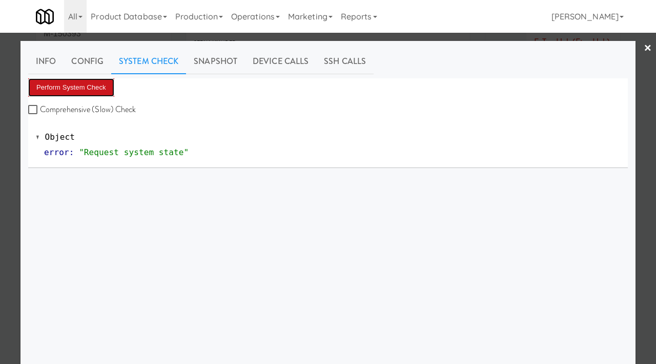
click at [102, 95] on button "Perform System Check" at bounding box center [71, 87] width 86 height 18
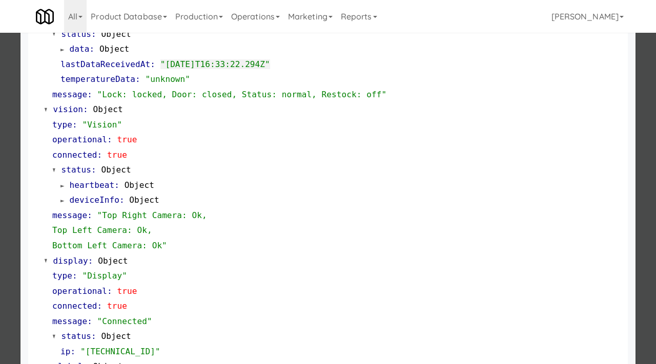
scroll to position [347, 0]
